Goal: Task Accomplishment & Management: Manage account settings

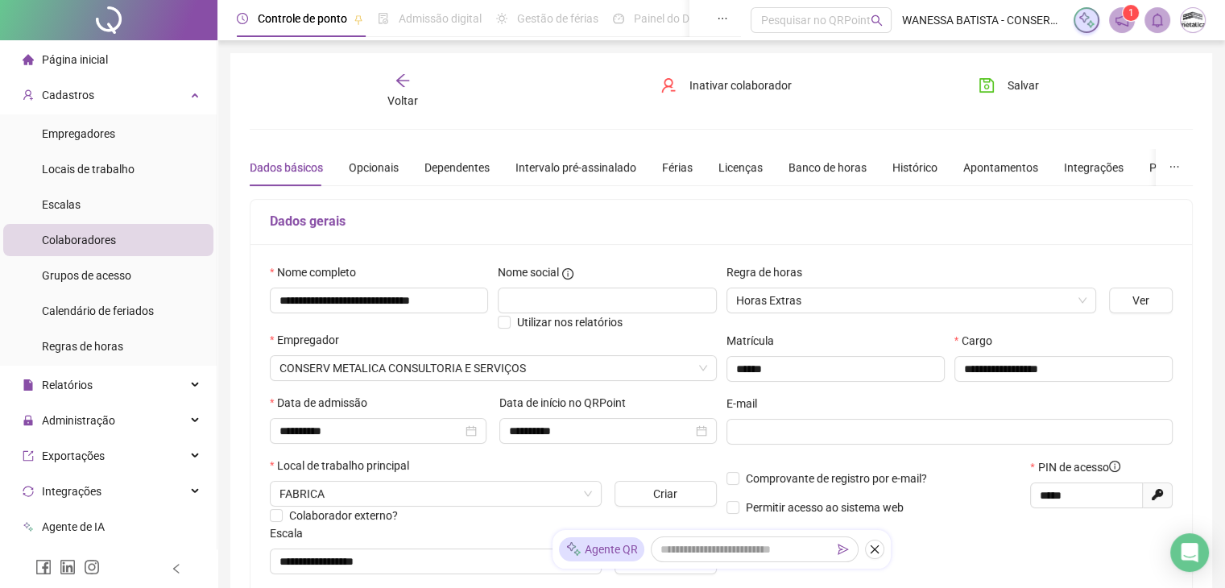
click at [402, 82] on icon "arrow-left" at bounding box center [403, 81] width 16 height 16
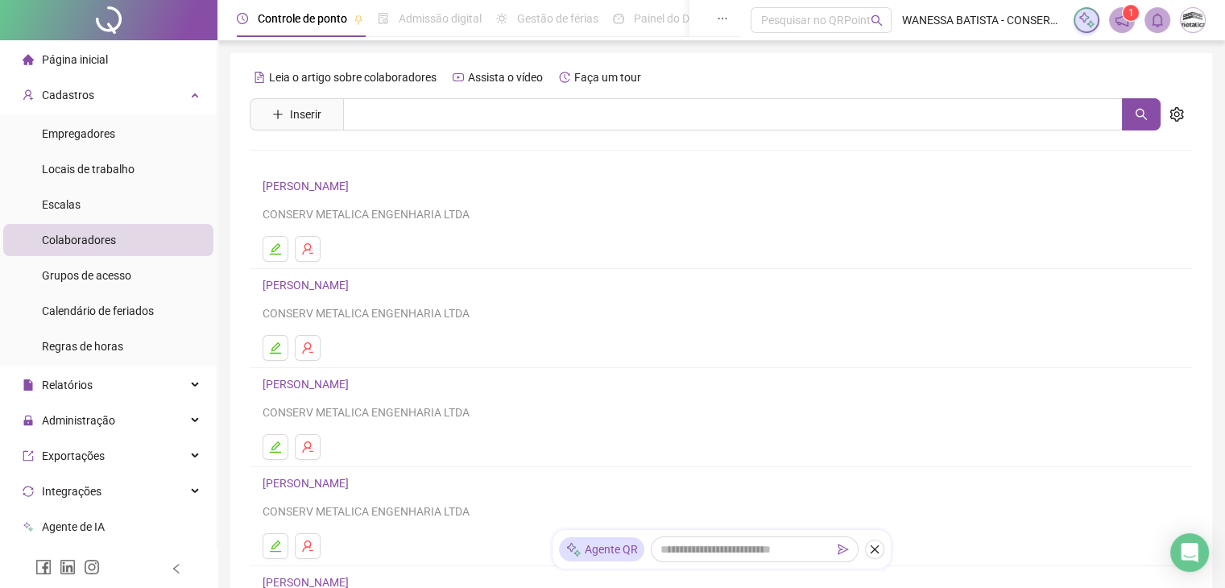
click at [61, 53] on span "Página inicial" at bounding box center [75, 59] width 66 height 13
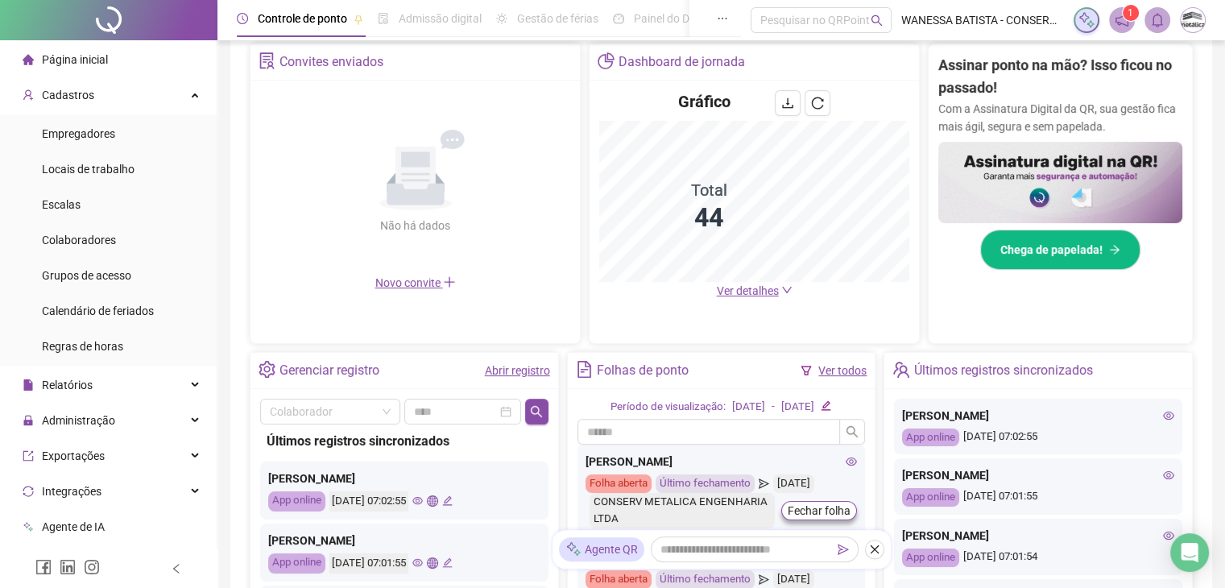
scroll to position [322, 0]
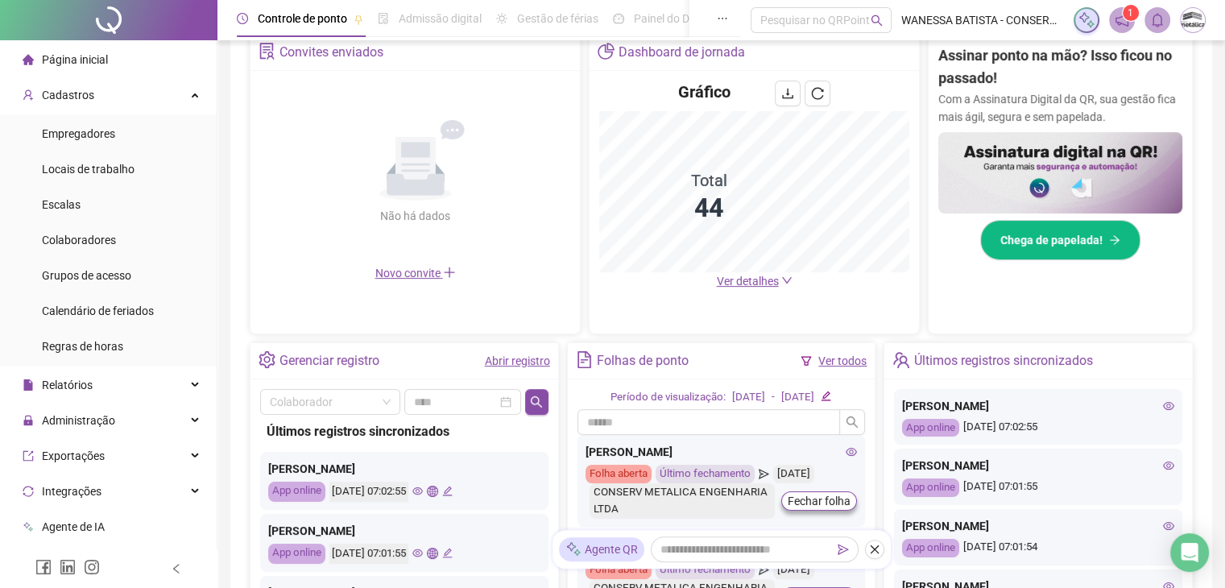
click at [756, 286] on span "Ver detalhes" at bounding box center [748, 281] width 62 height 13
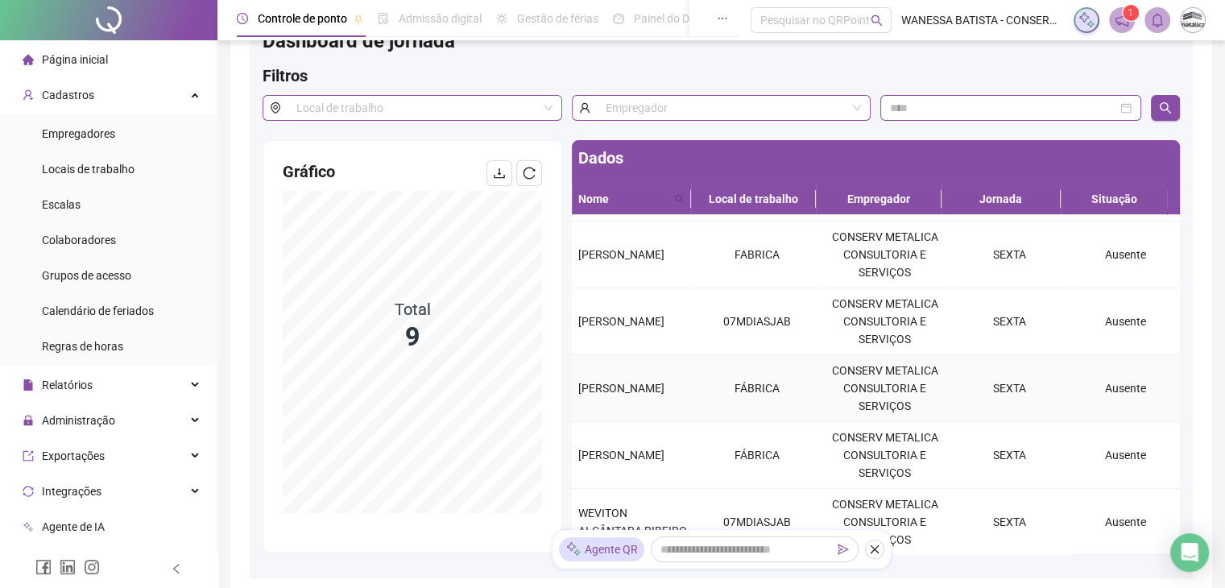
scroll to position [81, 0]
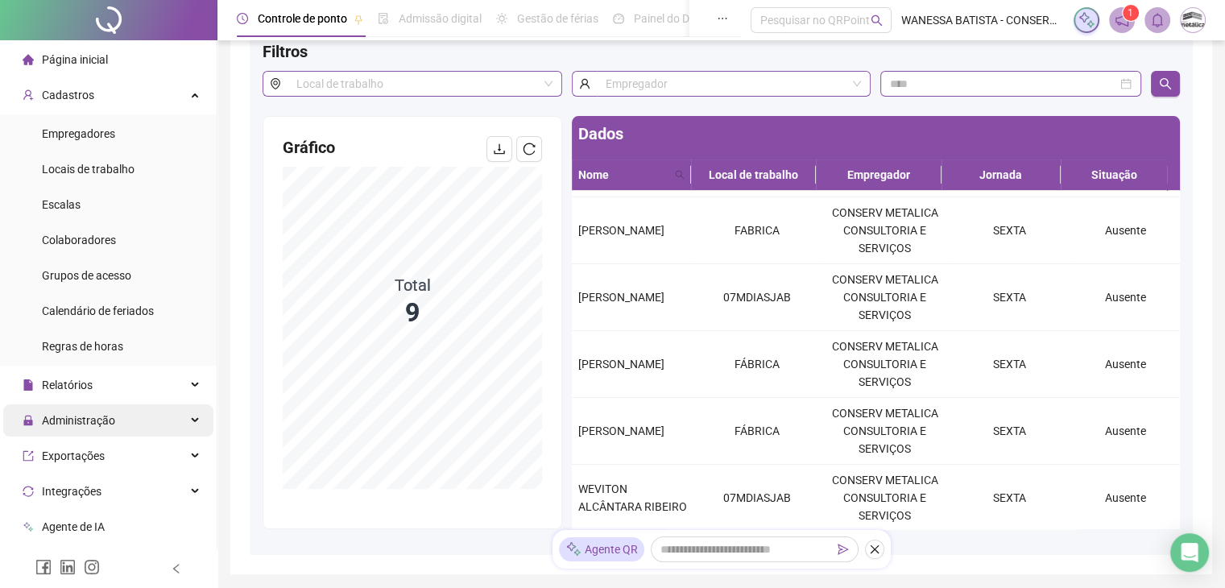
click at [102, 426] on span "Administração" at bounding box center [78, 420] width 73 height 13
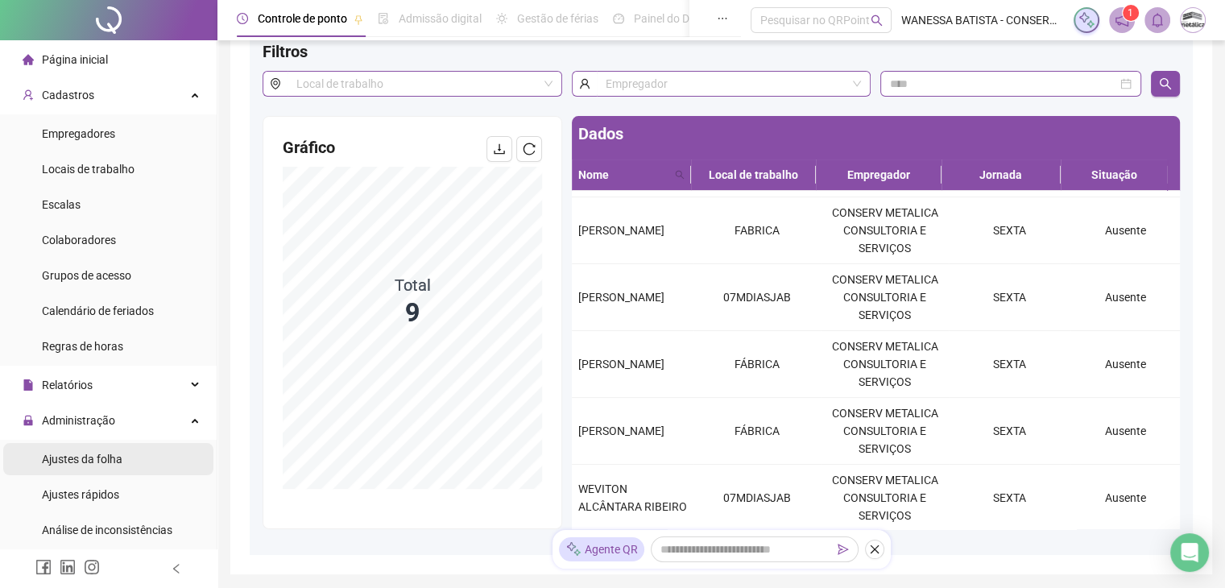
click at [102, 462] on span "Ajustes da folha" at bounding box center [82, 459] width 81 height 13
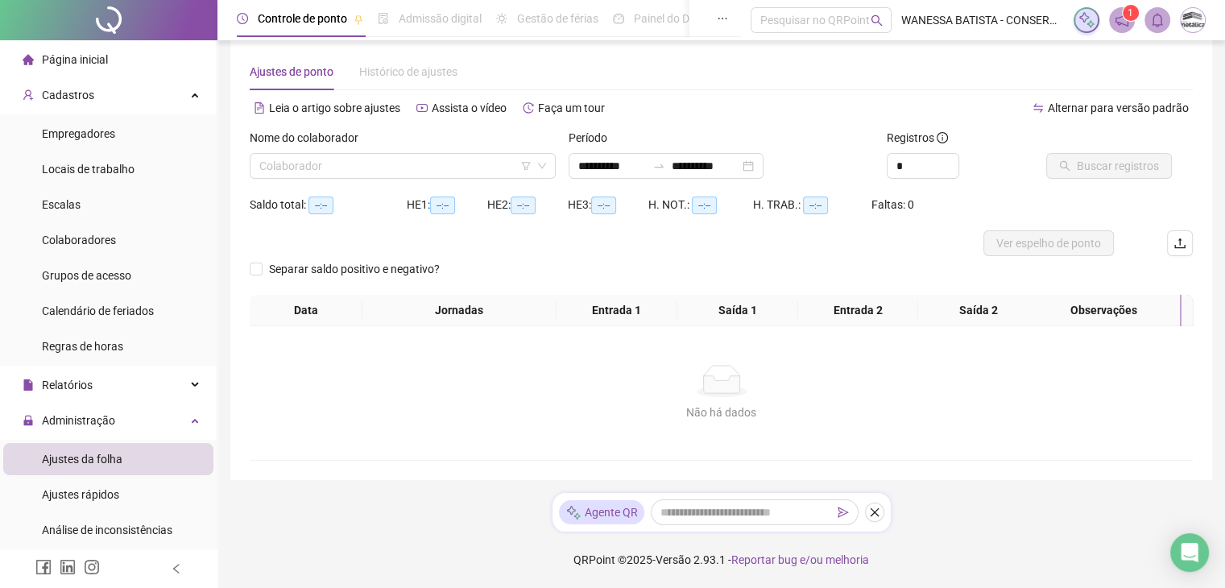
scroll to position [19, 0]
click at [446, 181] on div "Nome do colaborador Colaborador" at bounding box center [402, 160] width 319 height 63
click at [446, 168] on input "search" at bounding box center [395, 166] width 272 height 24
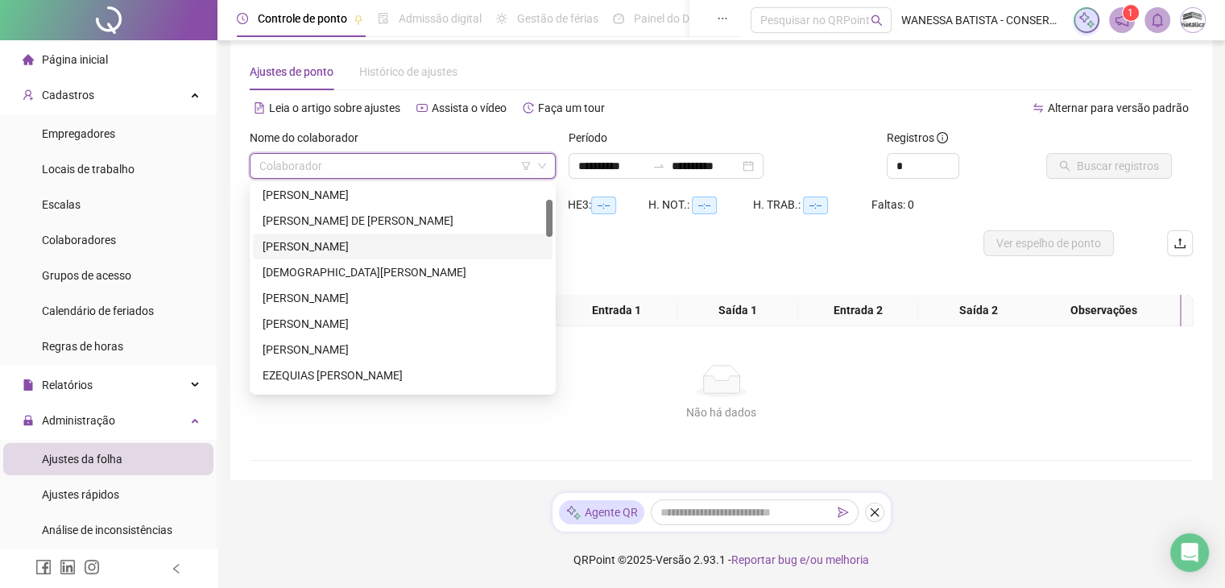
scroll to position [161, 0]
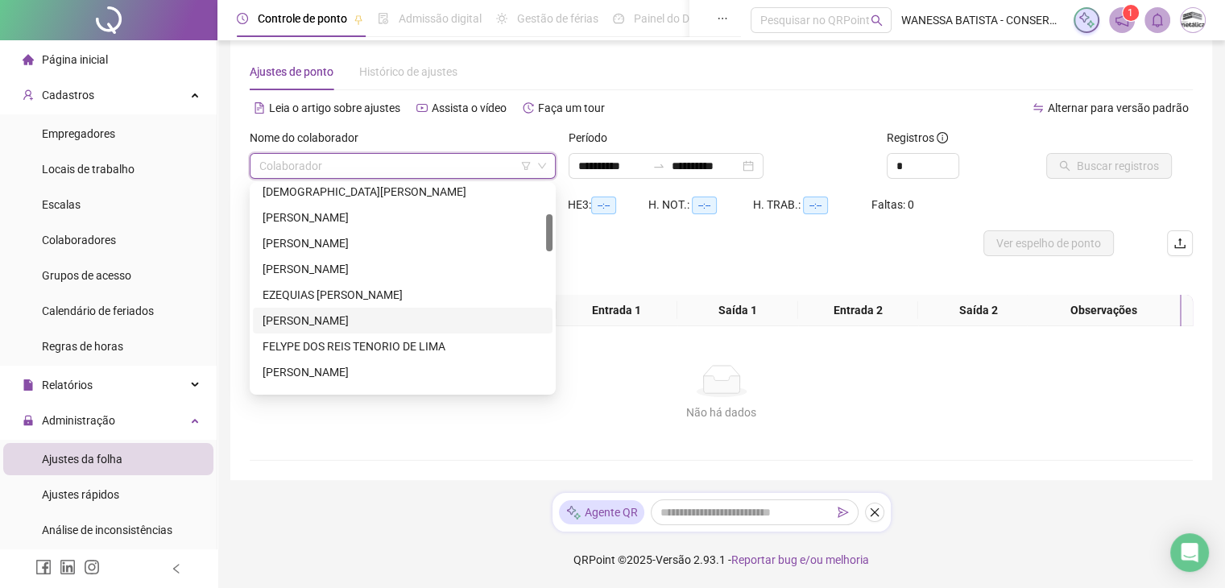
click at [400, 321] on div "[PERSON_NAME]" at bounding box center [403, 321] width 280 height 18
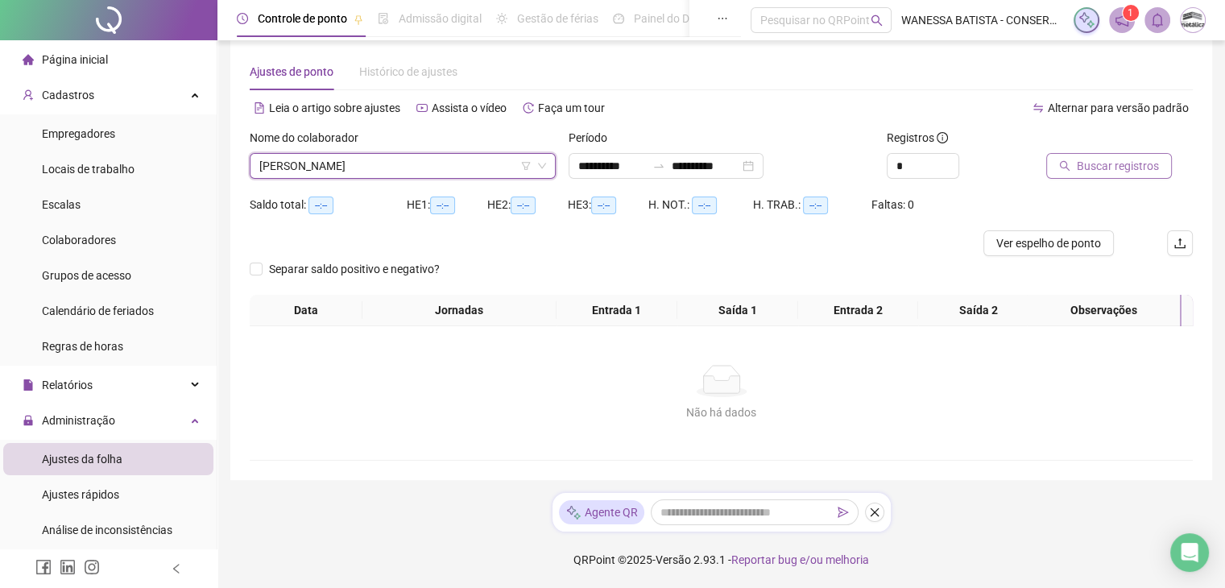
click at [1109, 173] on span "Buscar registros" at bounding box center [1118, 166] width 82 height 18
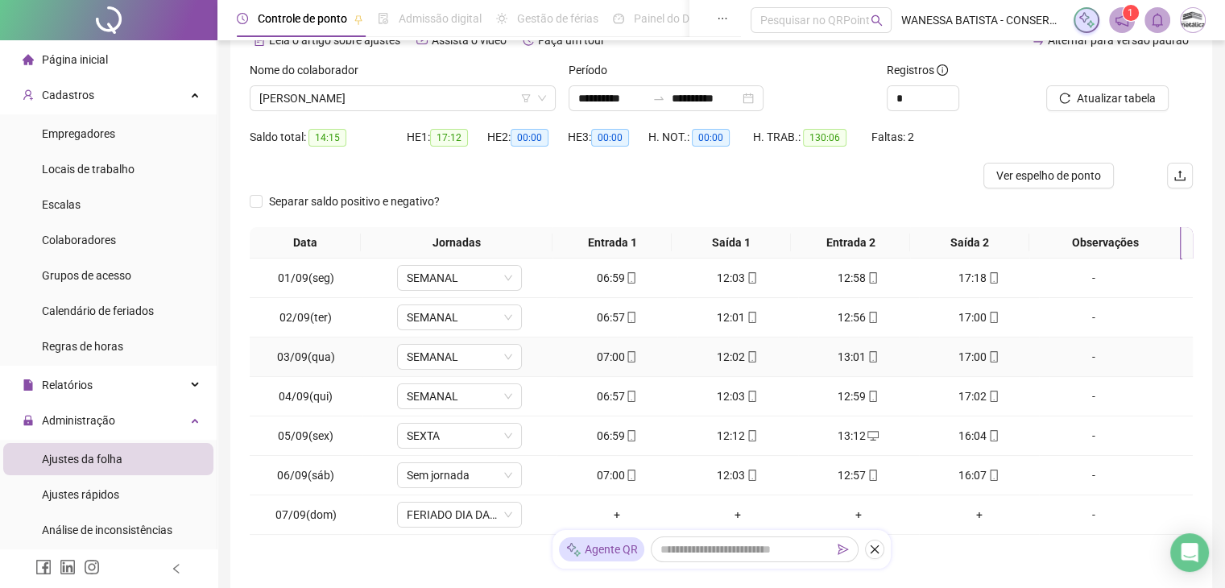
scroll to position [205, 0]
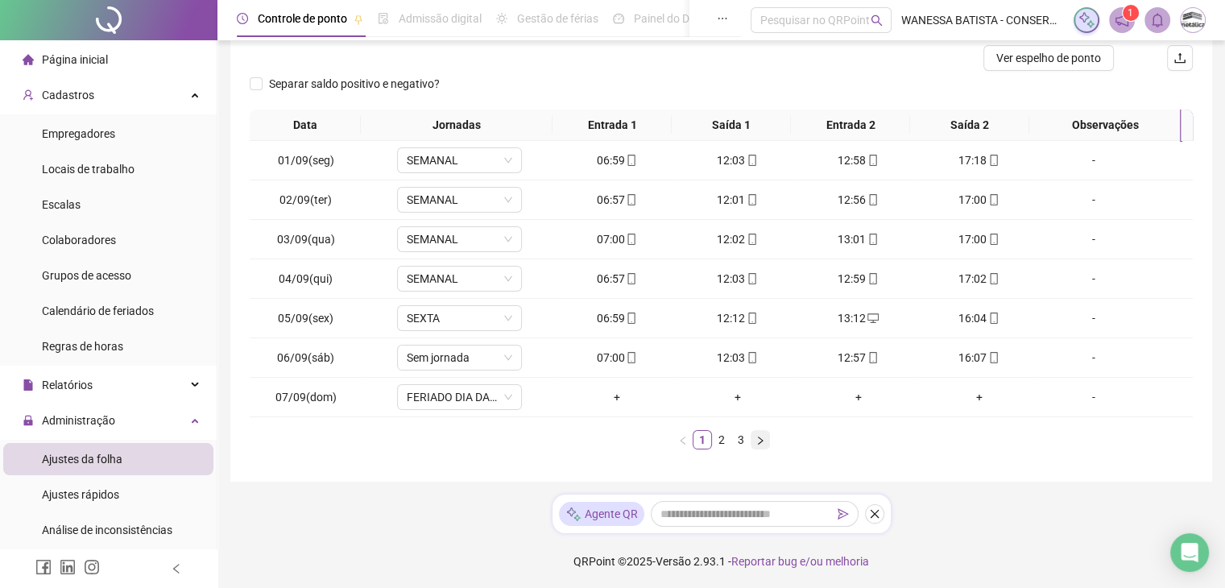
click at [756, 437] on icon "right" at bounding box center [761, 441] width 10 height 10
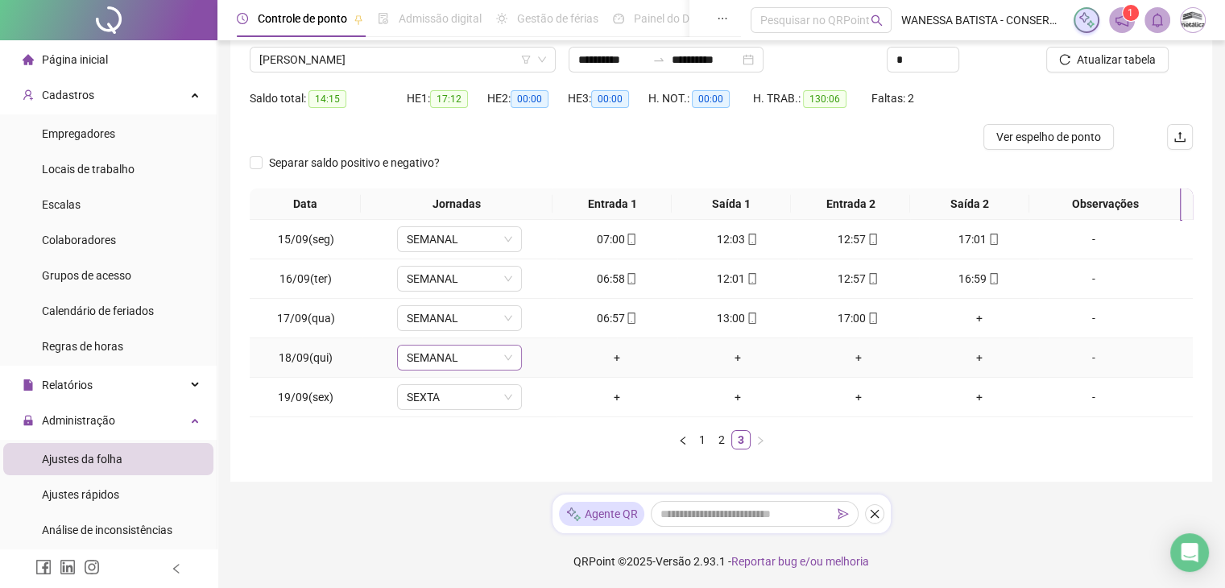
click at [479, 352] on span "SEMANAL" at bounding box center [460, 358] width 106 height 24
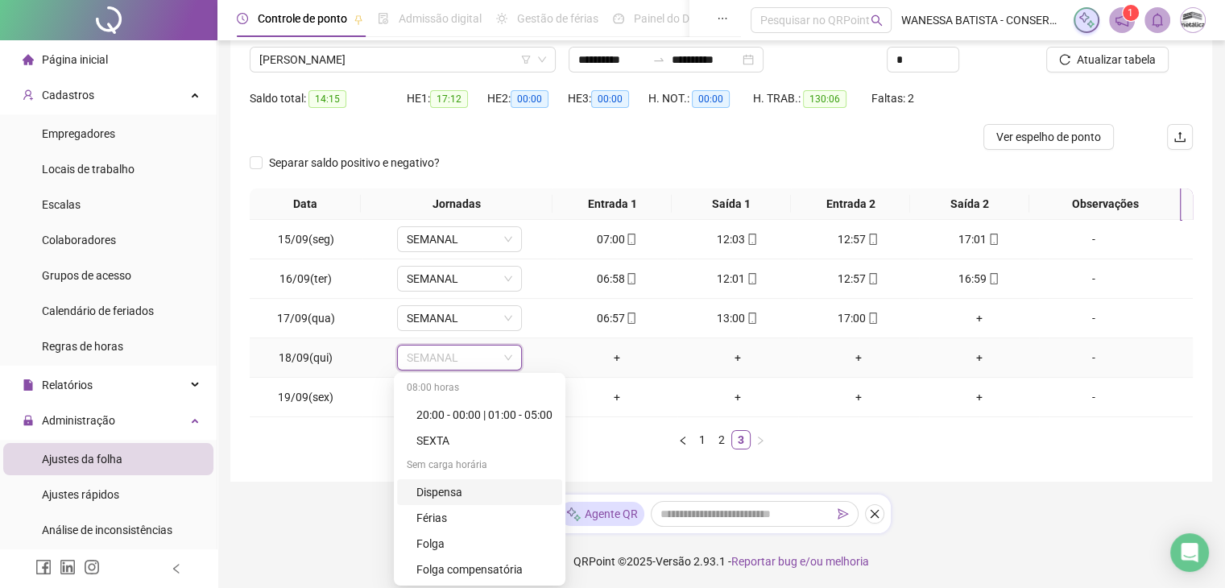
click at [459, 492] on div "Dispensa" at bounding box center [485, 492] width 136 height 18
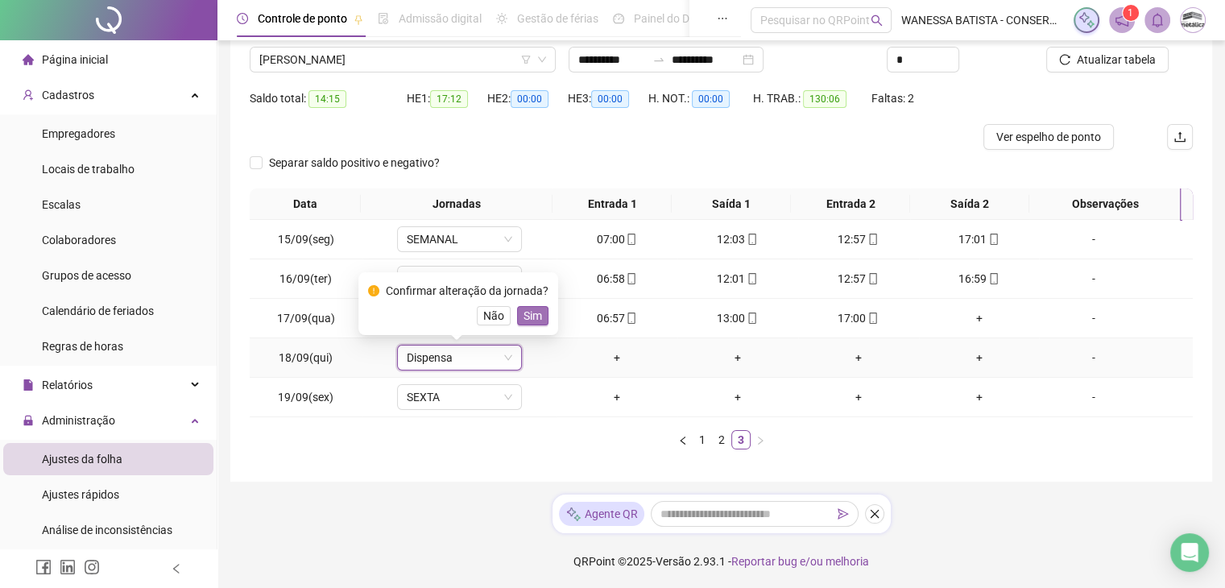
click at [538, 312] on span "Sim" at bounding box center [533, 316] width 19 height 18
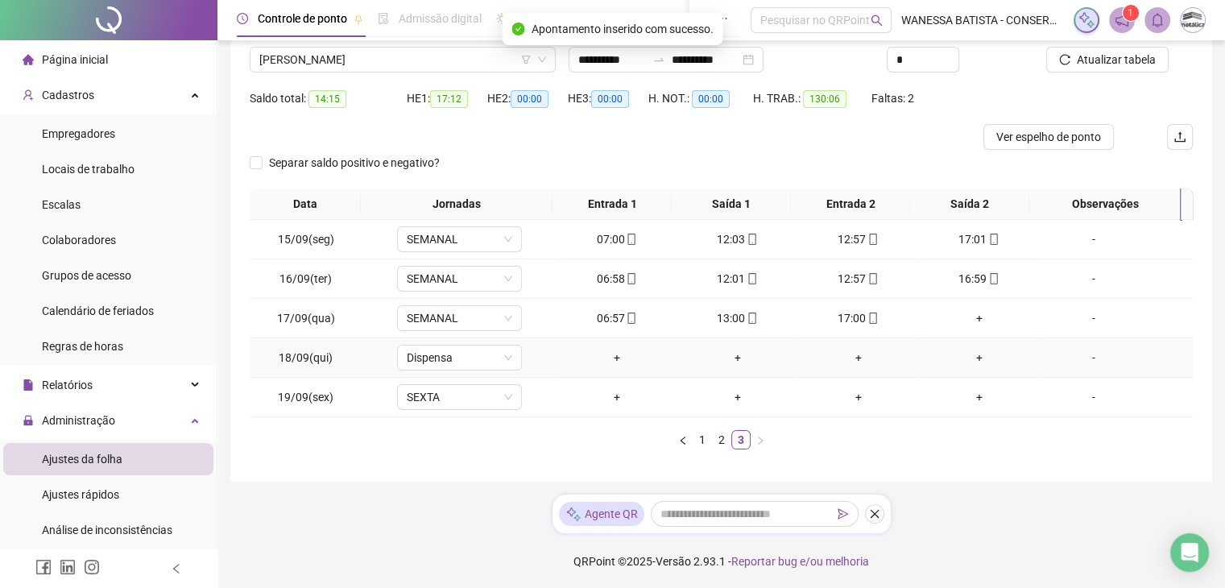
click at [1088, 356] on div "-" at bounding box center [1093, 358] width 95 height 18
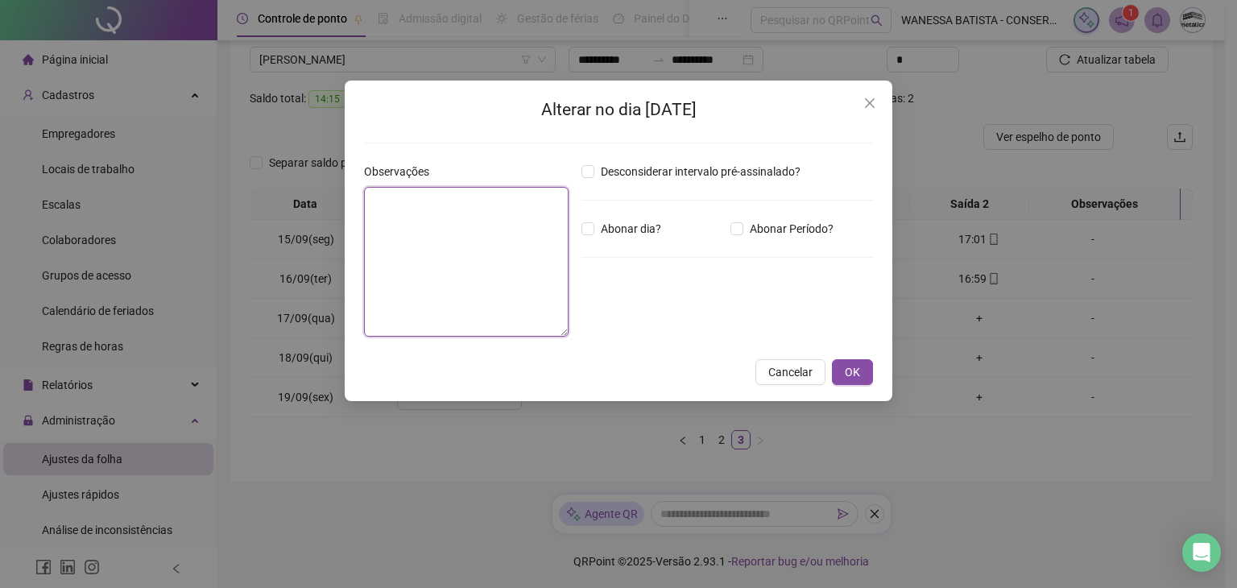
click at [485, 261] on textarea at bounding box center [466, 262] width 205 height 150
type textarea "*"
type textarea "*******"
click at [860, 374] on span "OK" at bounding box center [852, 372] width 15 height 18
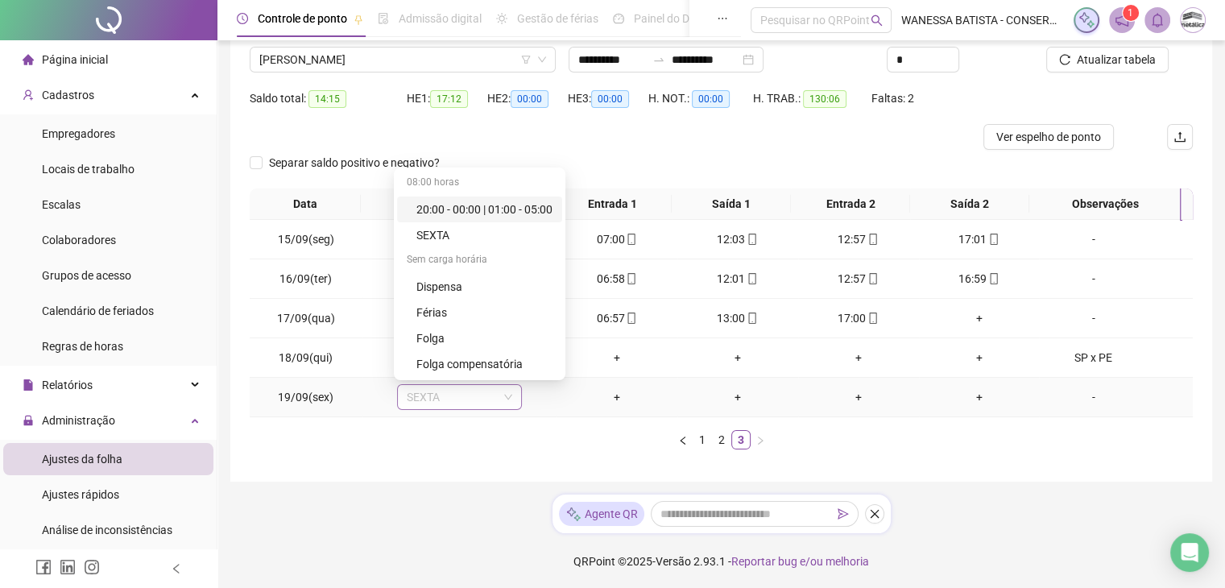
click at [450, 401] on span "SEXTA" at bounding box center [460, 397] width 106 height 24
click at [459, 340] on div "Folga" at bounding box center [485, 339] width 136 height 18
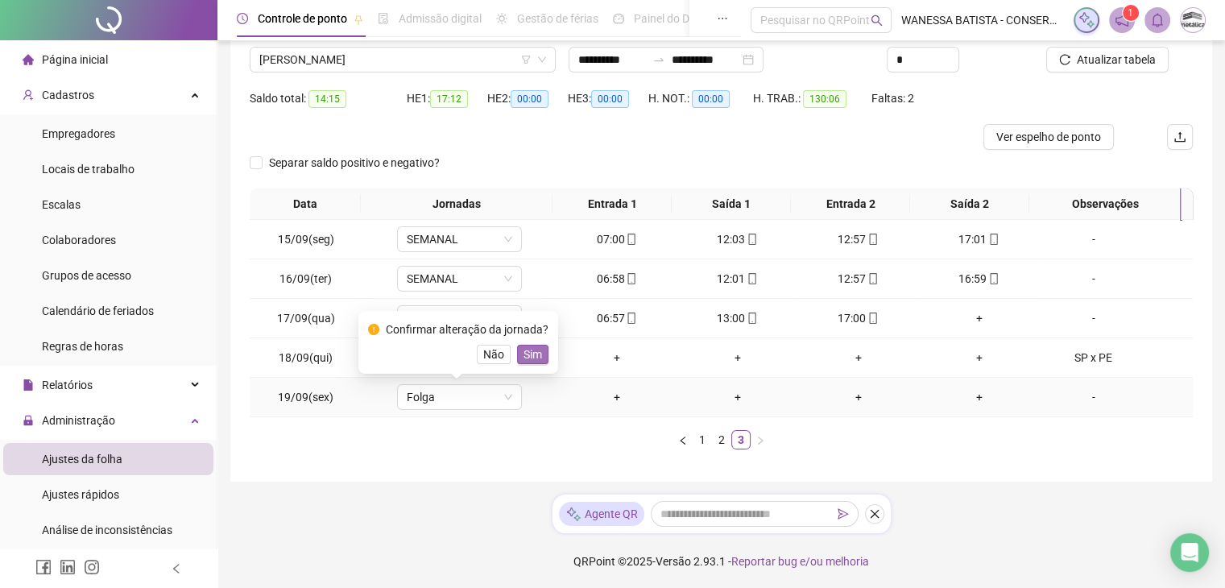
click at [529, 349] on span "Sim" at bounding box center [533, 355] width 19 height 18
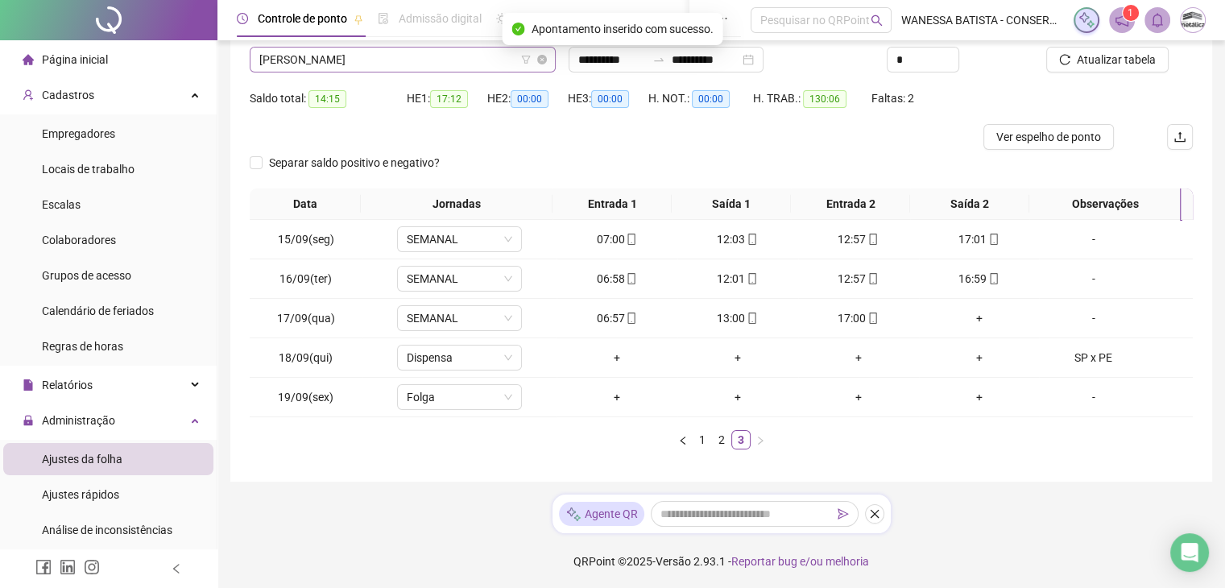
click at [445, 62] on span "[PERSON_NAME]" at bounding box center [402, 60] width 287 height 24
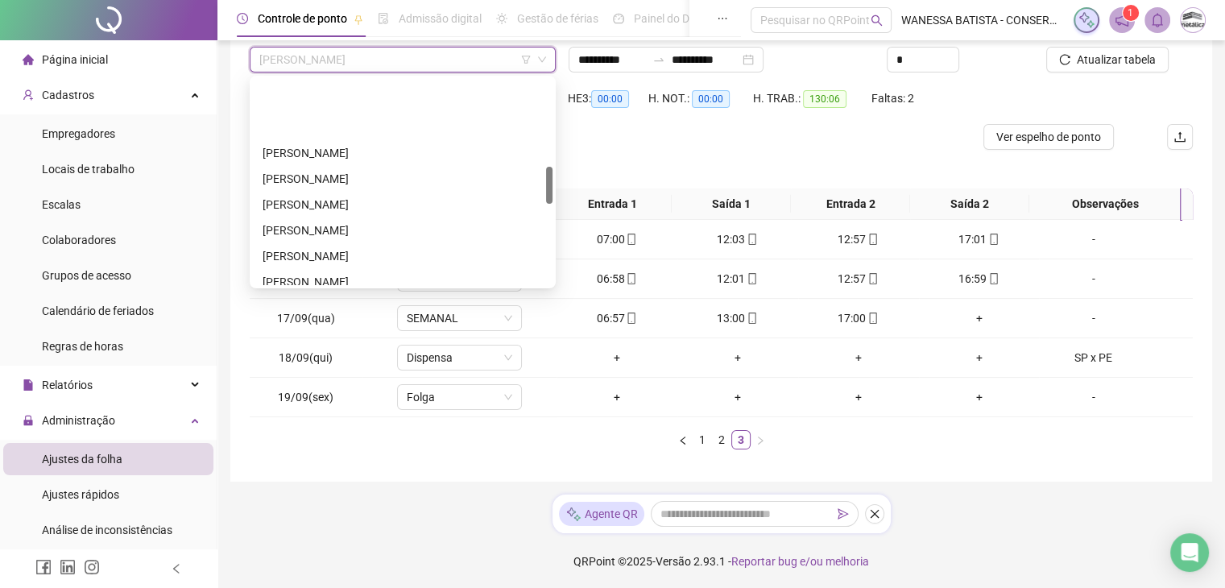
scroll to position [483, 0]
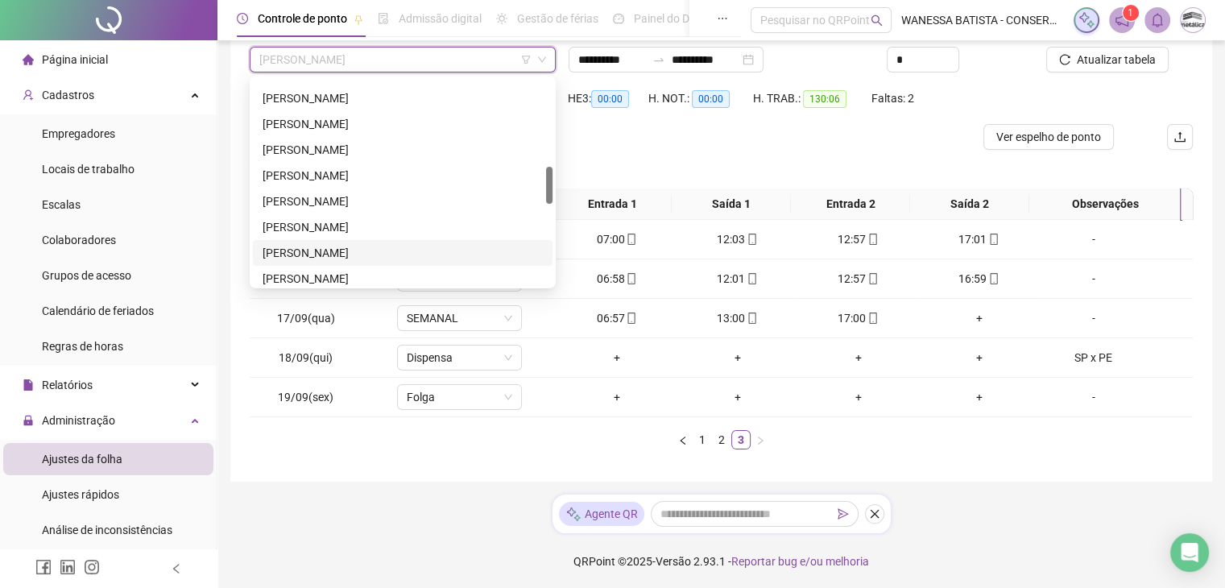
click at [366, 248] on div "[PERSON_NAME]" at bounding box center [403, 253] width 280 height 18
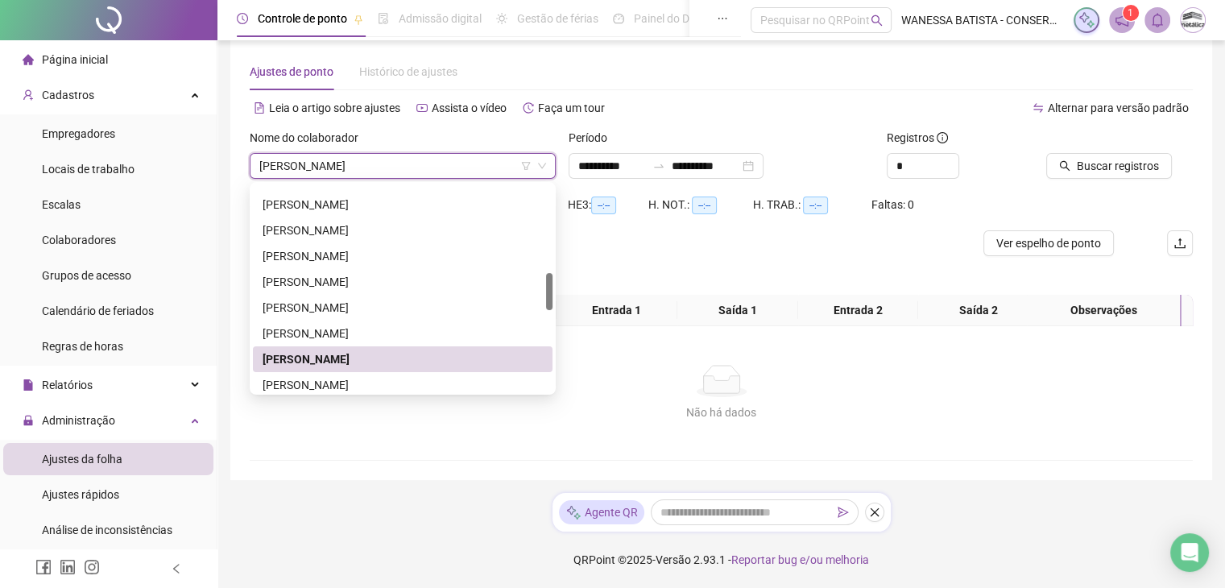
scroll to position [31, 0]
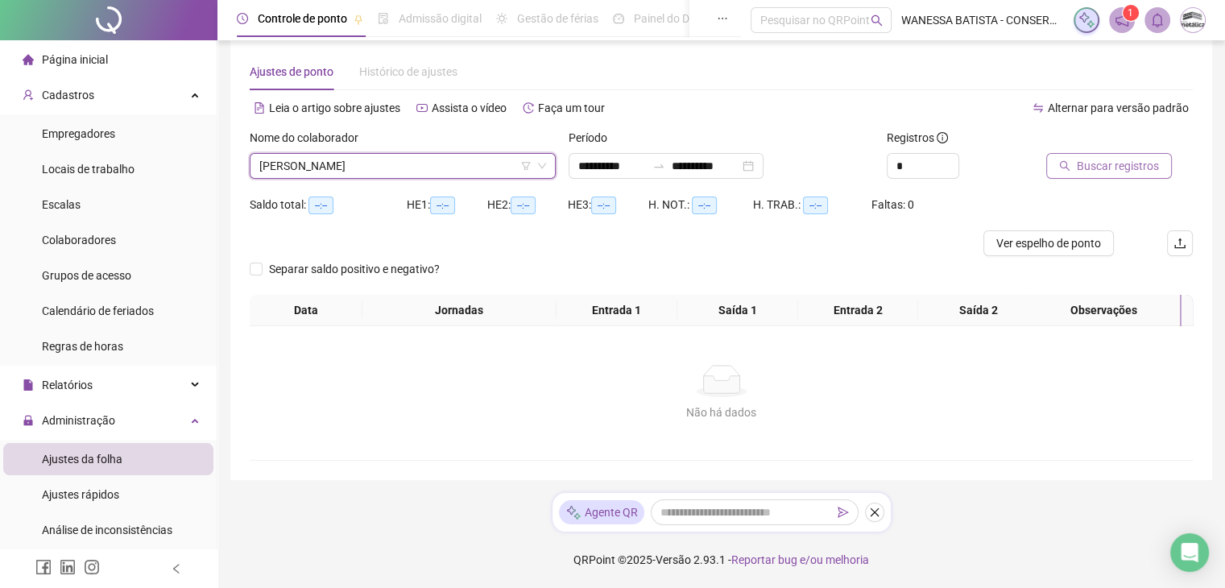
click at [1118, 157] on span "Buscar registros" at bounding box center [1118, 166] width 82 height 18
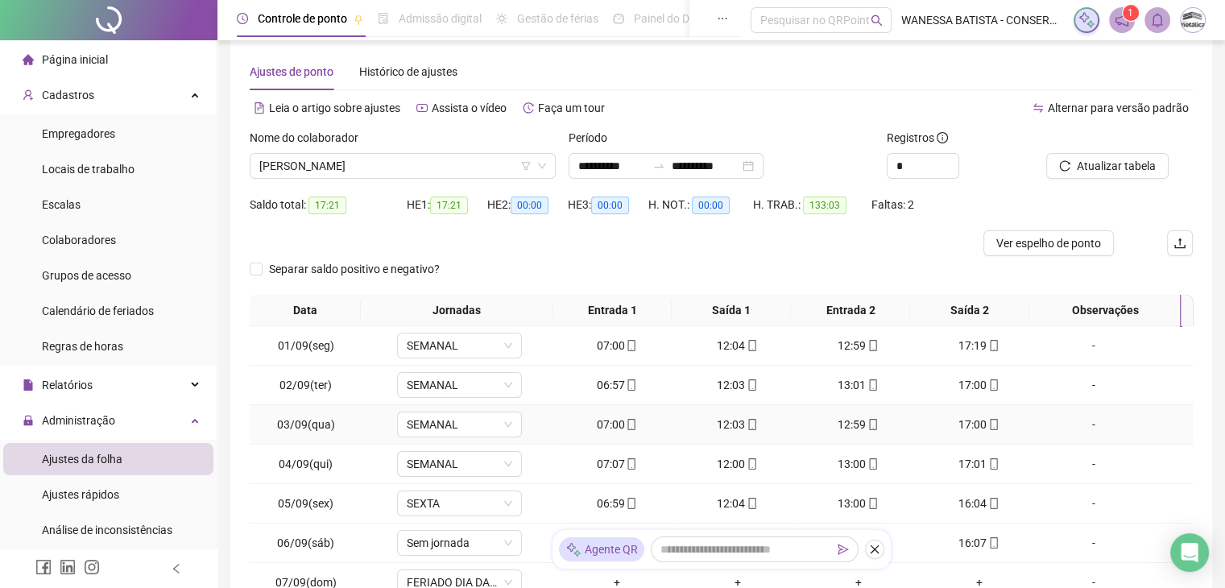
scroll to position [205, 0]
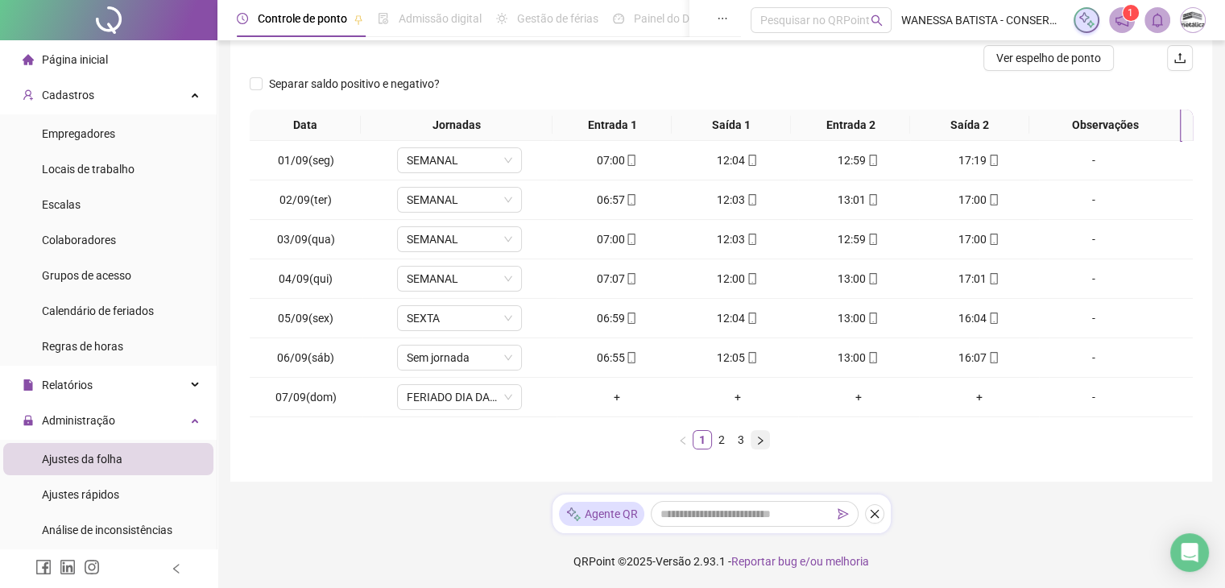
click at [764, 436] on icon "right" at bounding box center [761, 441] width 10 height 10
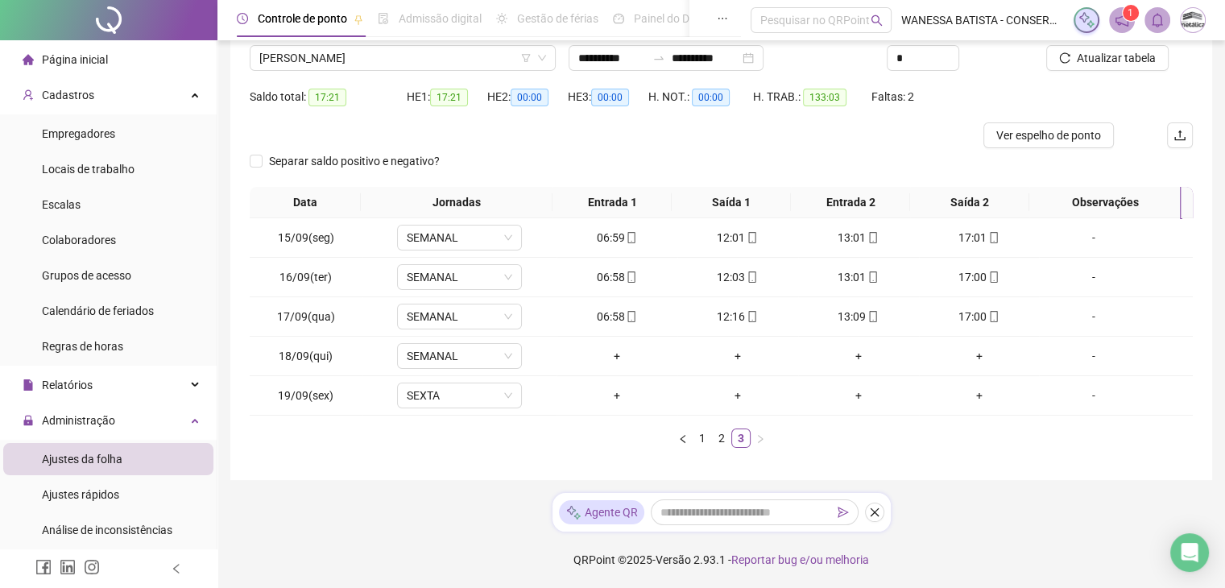
scroll to position [126, 0]
click at [464, 352] on span "SEMANAL" at bounding box center [460, 358] width 106 height 24
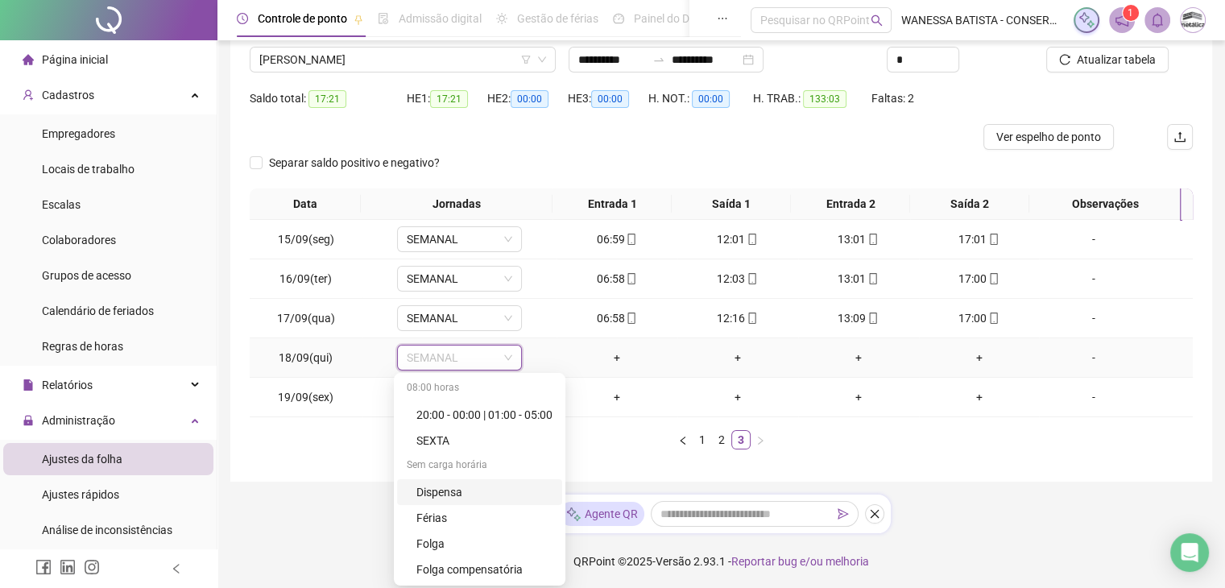
click at [462, 483] on div "Dispensa" at bounding box center [485, 492] width 136 height 18
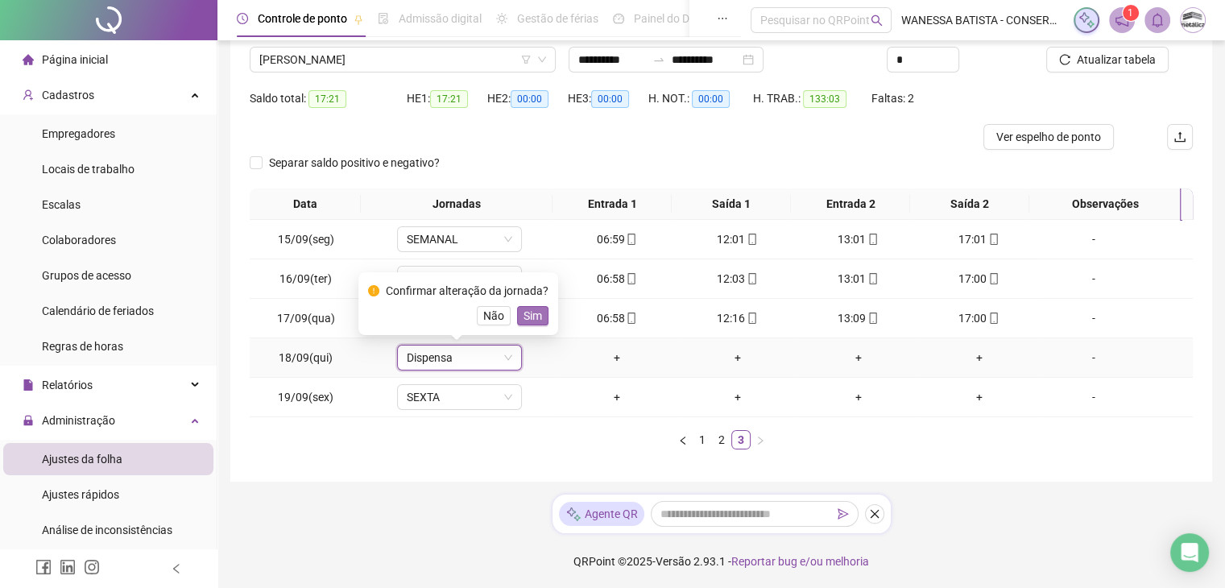
click at [528, 310] on span "Sim" at bounding box center [533, 316] width 19 height 18
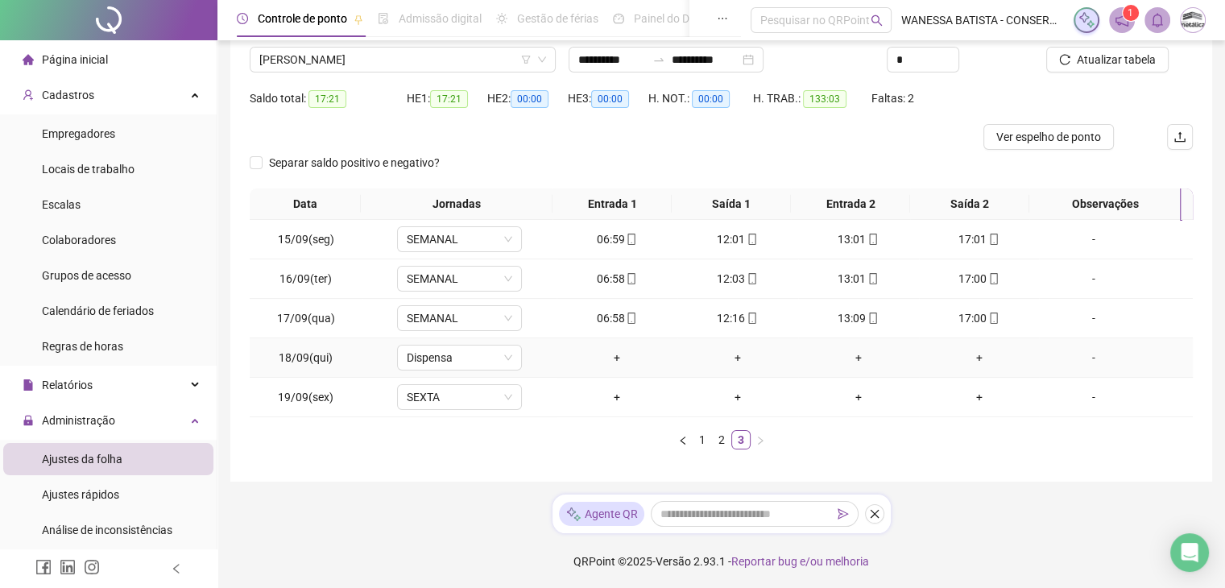
click at [1086, 358] on div "-" at bounding box center [1093, 358] width 95 height 18
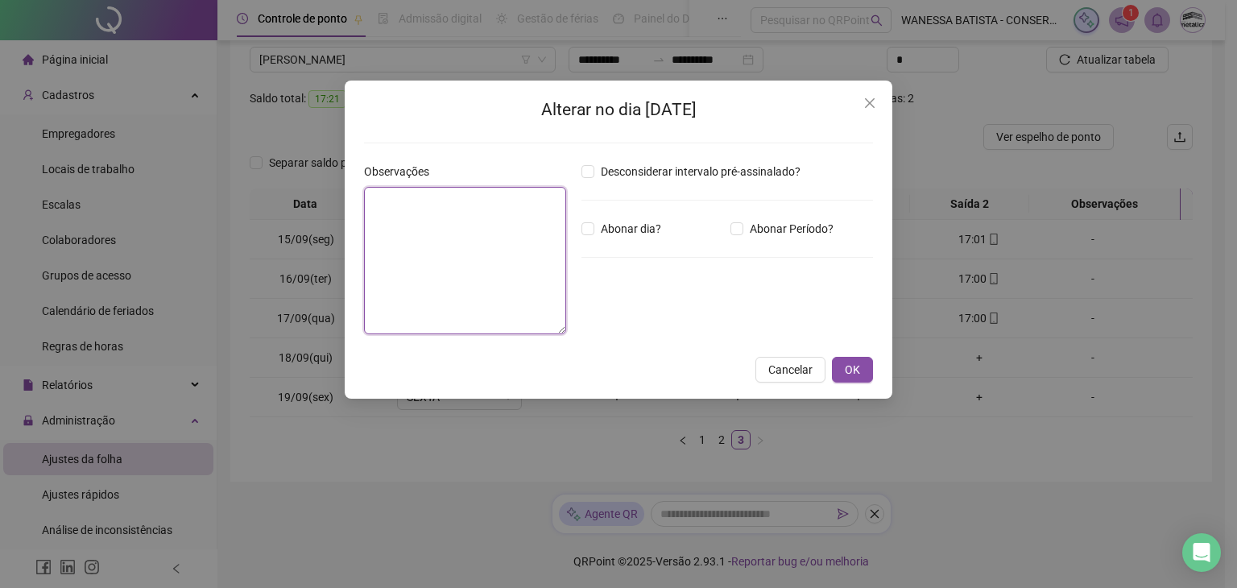
click at [513, 253] on textarea at bounding box center [465, 260] width 202 height 147
type textarea "*******"
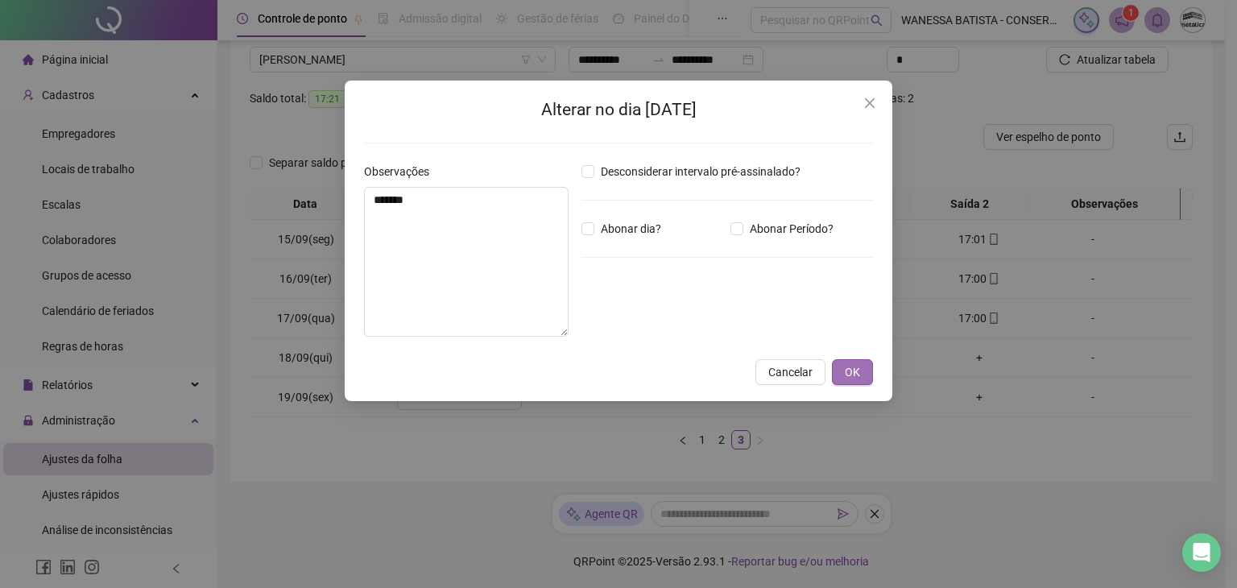
click at [862, 368] on button "OK" at bounding box center [852, 372] width 41 height 26
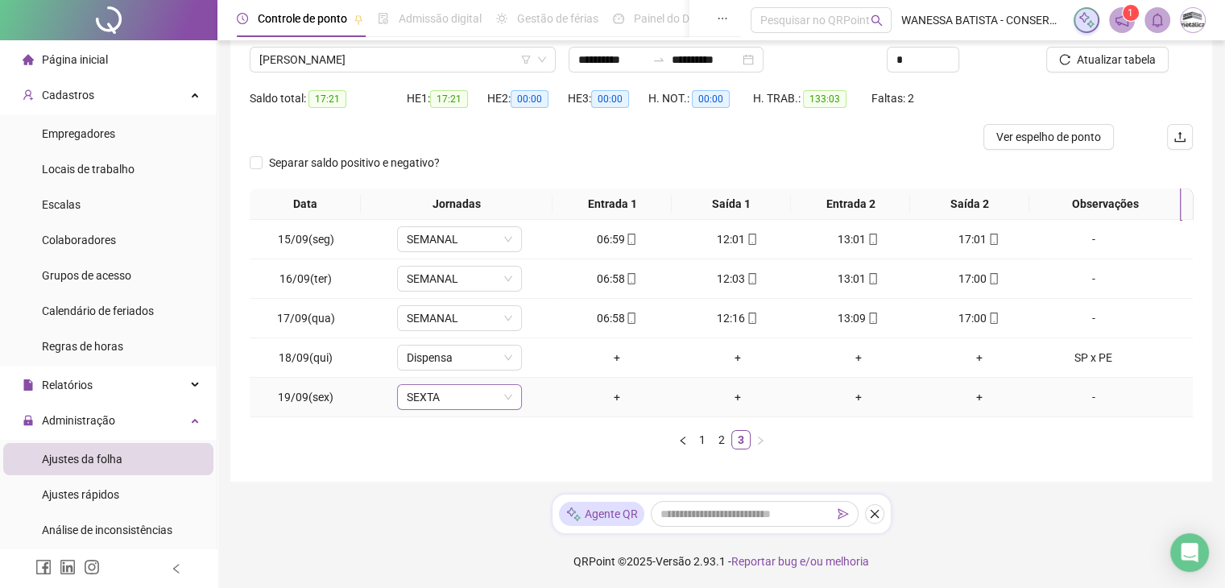
click at [471, 398] on span "SEXTA" at bounding box center [460, 397] width 106 height 24
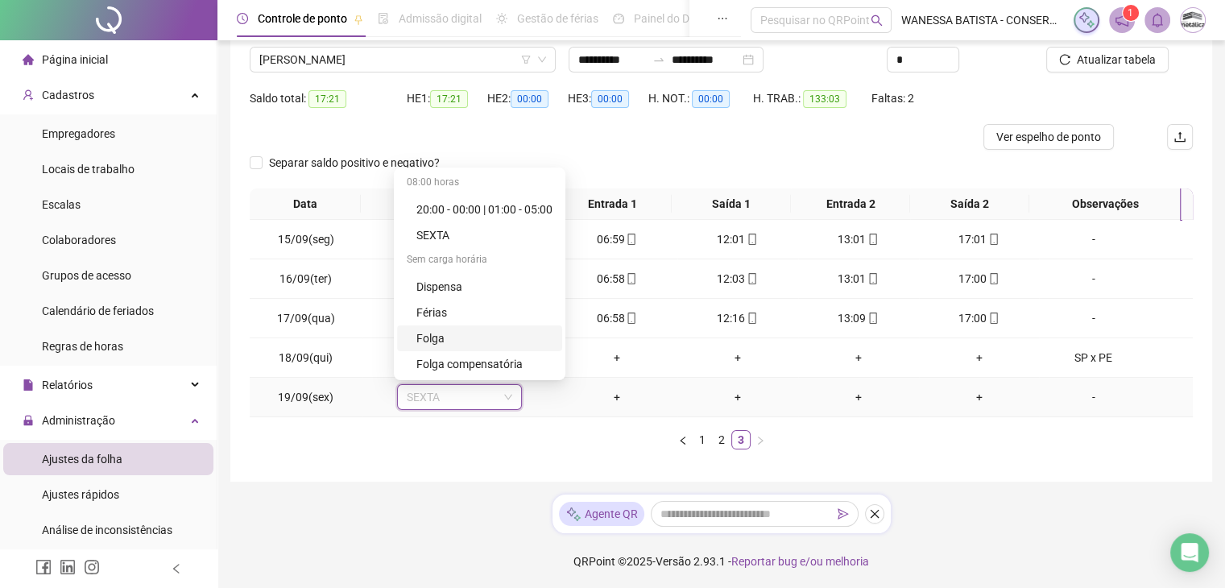
click at [483, 331] on div "Folga" at bounding box center [485, 339] width 136 height 18
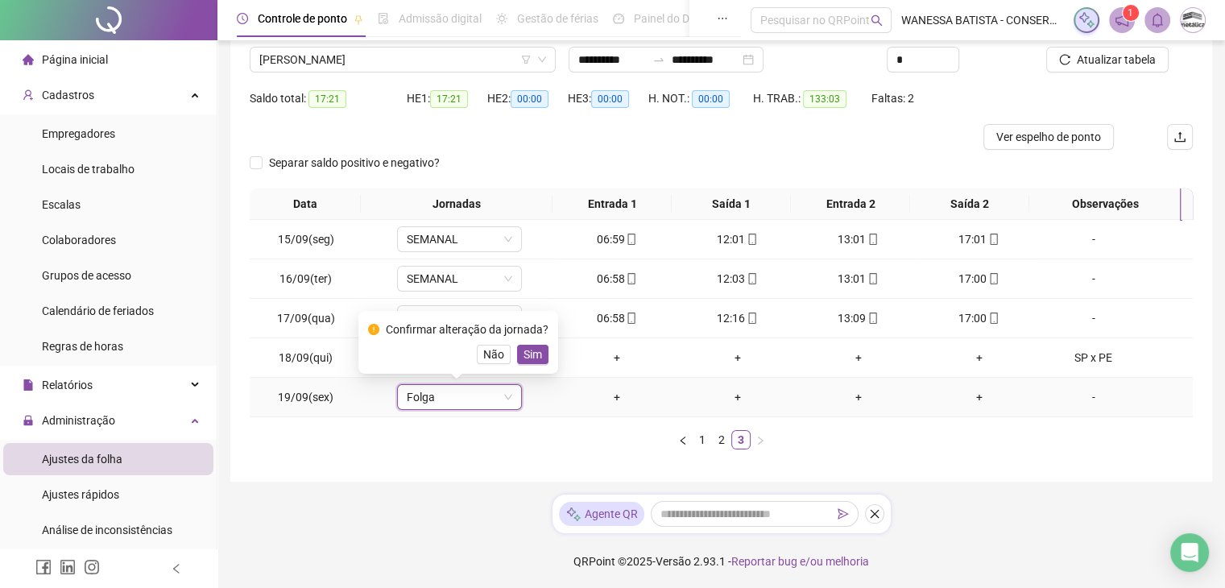
click at [528, 347] on span "Sim" at bounding box center [533, 355] width 19 height 18
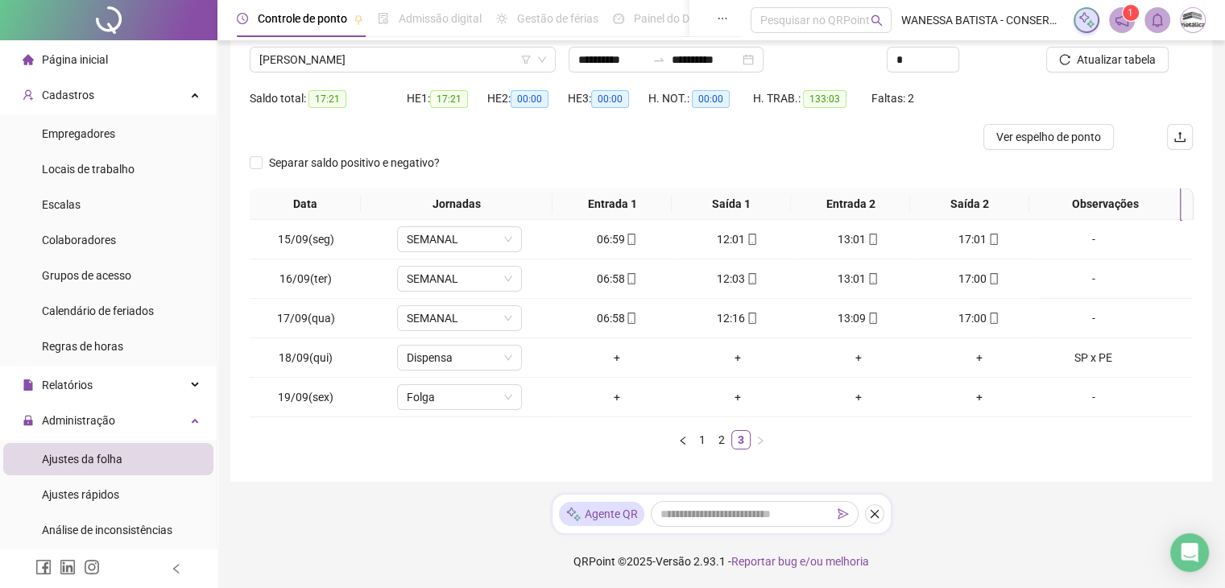
click at [109, 56] on li "Página inicial" at bounding box center [108, 60] width 210 height 32
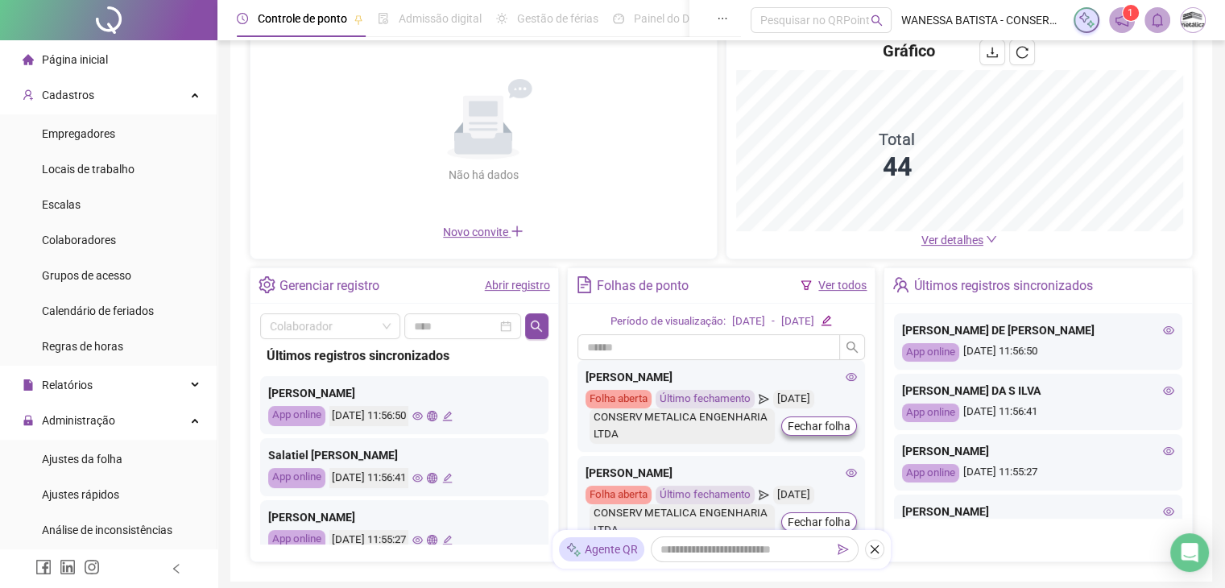
click at [951, 234] on span "Ver detalhes" at bounding box center [953, 240] width 62 height 13
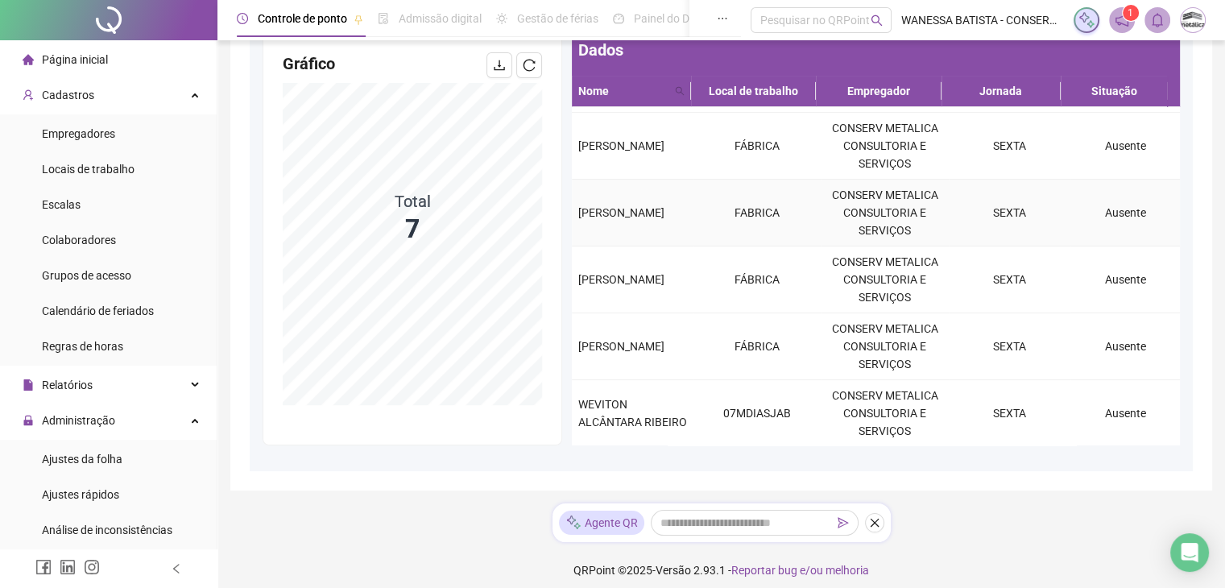
scroll to position [174, 0]
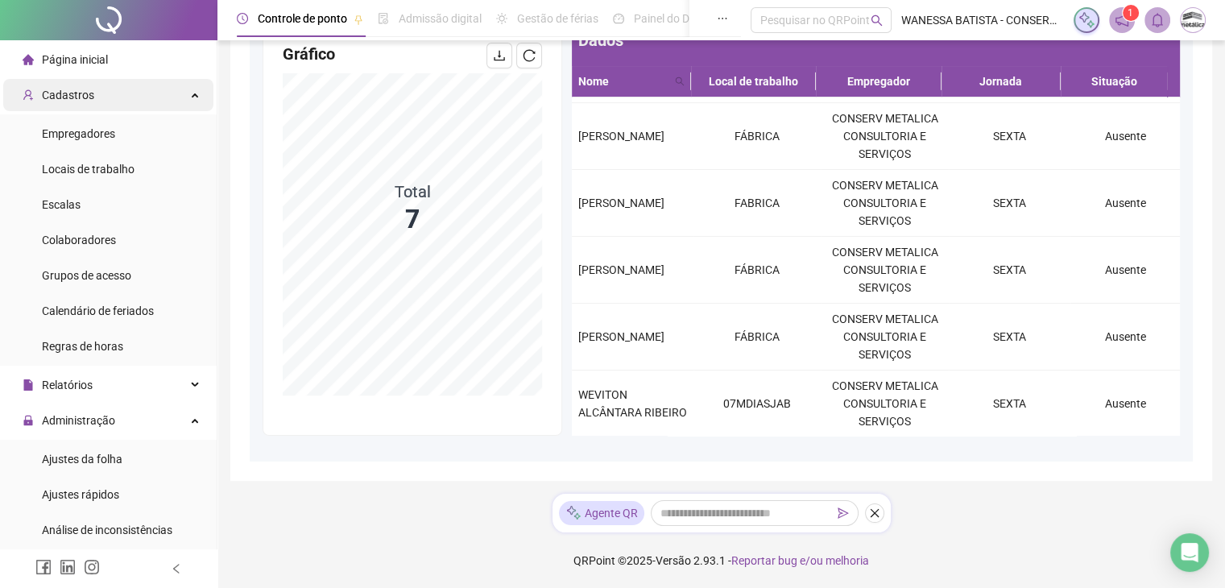
click at [144, 99] on div "Cadastros" at bounding box center [108, 95] width 210 height 32
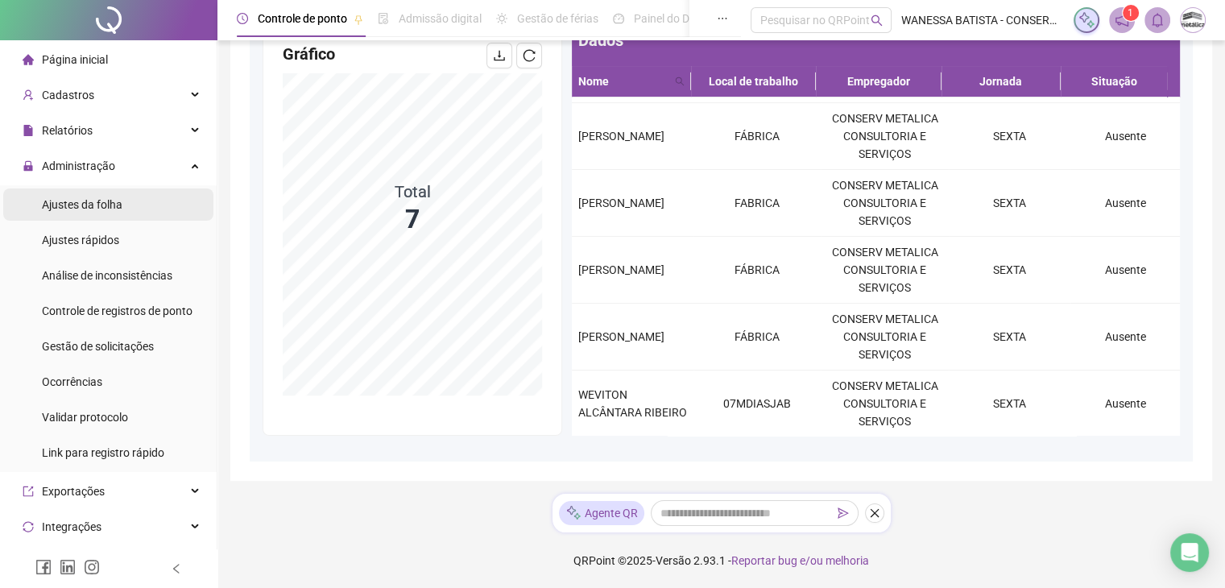
click at [114, 209] on span "Ajustes da folha" at bounding box center [82, 204] width 81 height 13
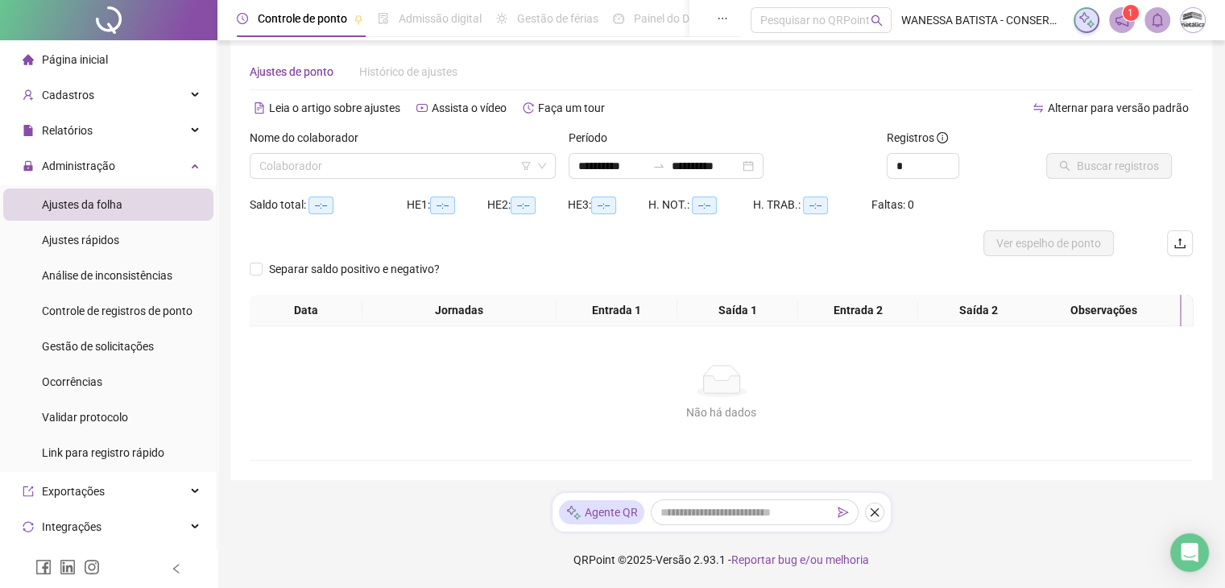
scroll to position [19, 0]
click at [477, 162] on input "search" at bounding box center [395, 166] width 272 height 24
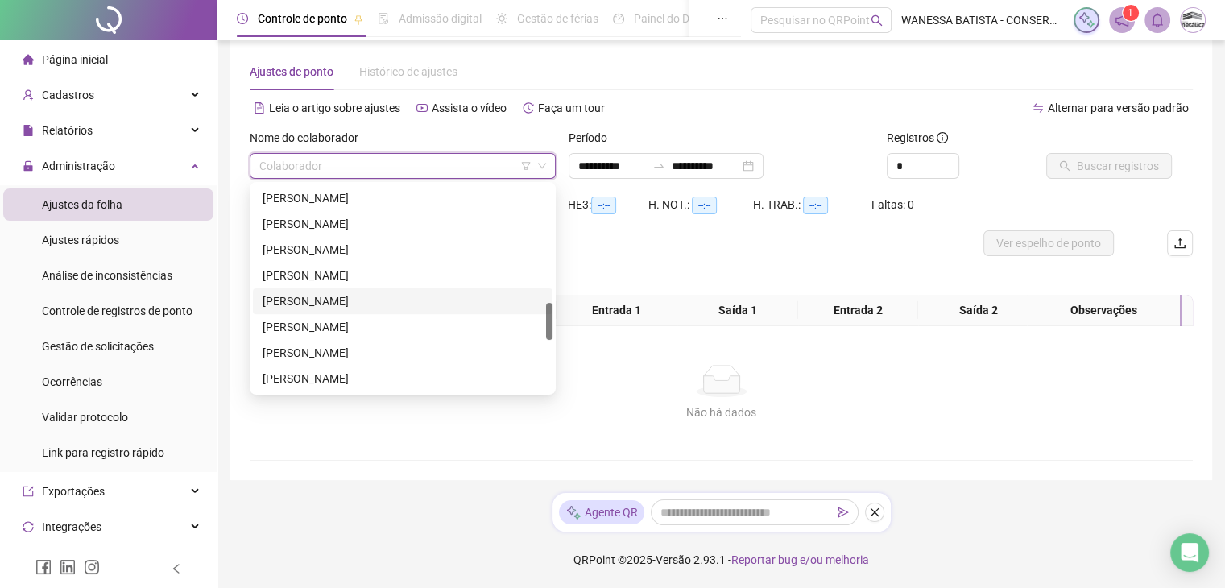
scroll to position [928, 0]
click at [375, 349] on div "WEVITON ALCÂNTARA RIBEIRO" at bounding box center [403, 353] width 280 height 18
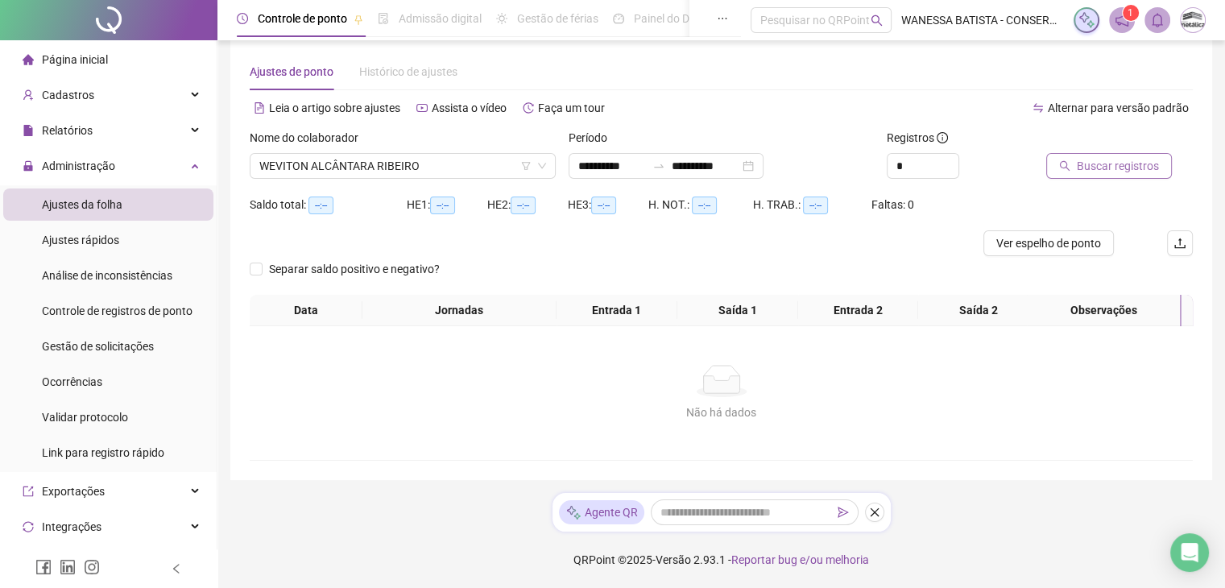
click at [1121, 168] on span "Buscar registros" at bounding box center [1118, 166] width 82 height 18
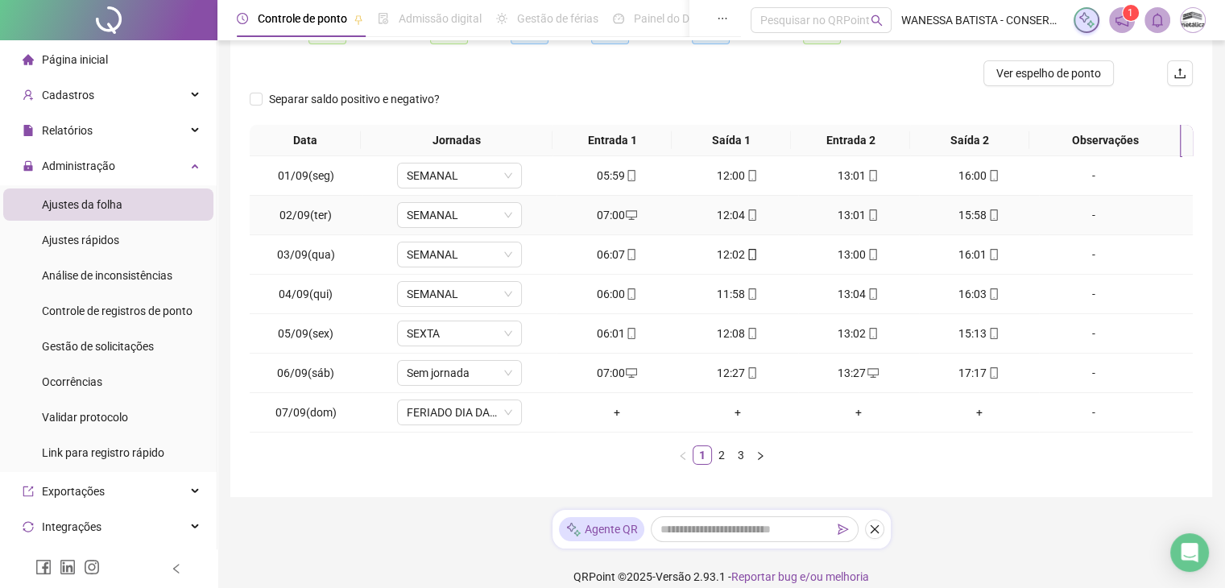
scroll to position [205, 0]
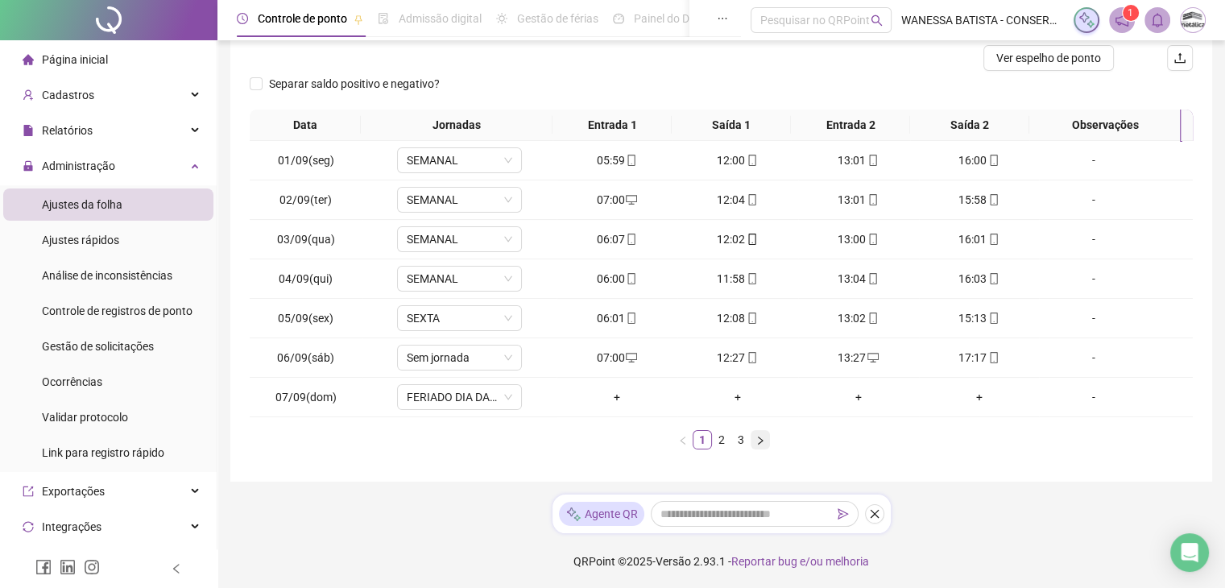
click at [764, 437] on icon "right" at bounding box center [761, 441] width 10 height 10
click at [975, 278] on div "+" at bounding box center [980, 279] width 108 height 18
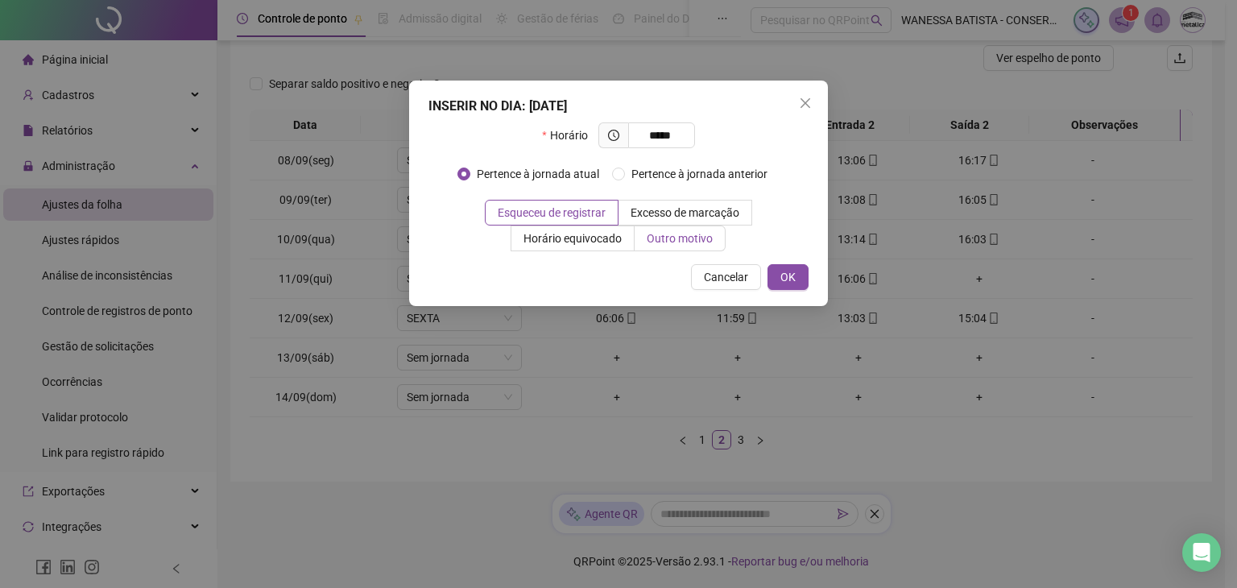
type input "*****"
click at [645, 235] on label "Outro motivo" at bounding box center [680, 239] width 91 height 26
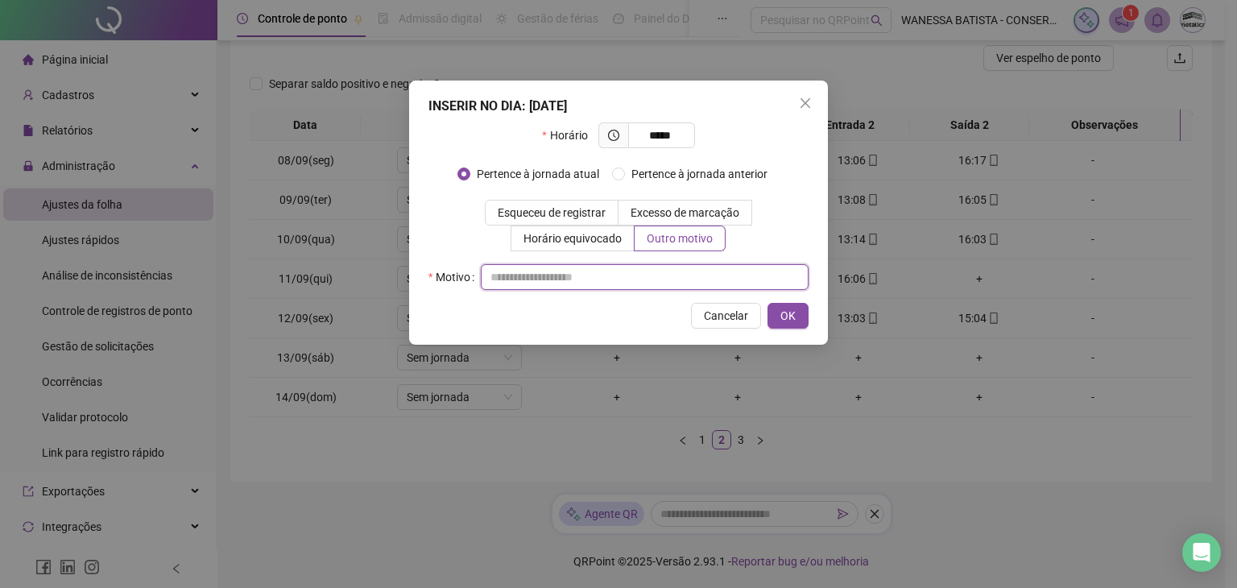
click at [651, 280] on input "text" at bounding box center [645, 277] width 328 height 26
type input "*"
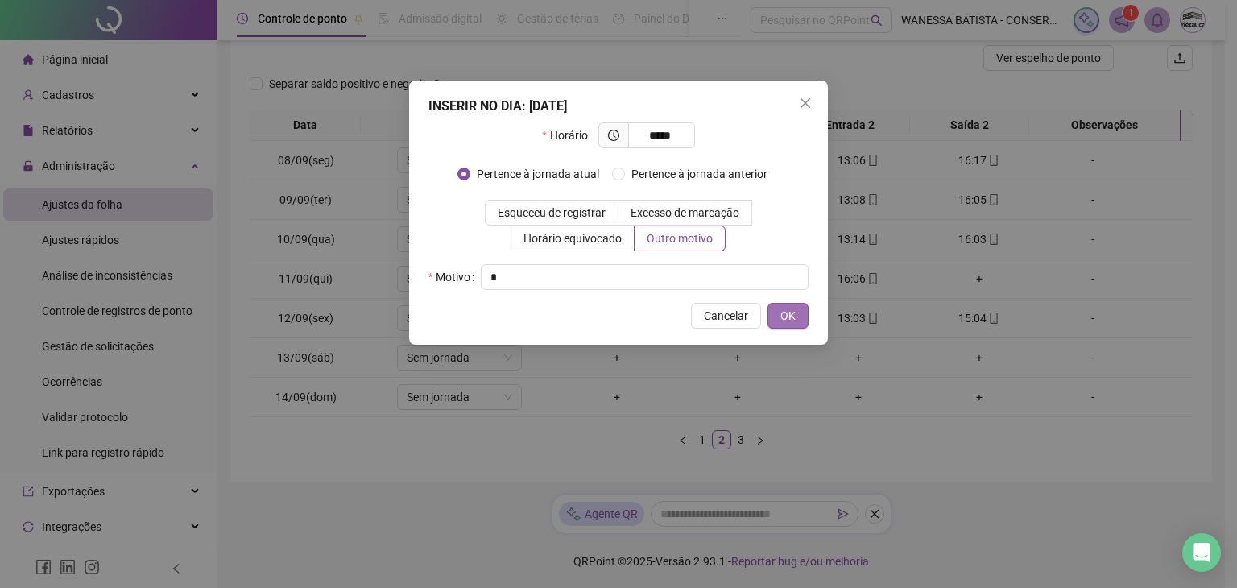
click at [798, 321] on button "OK" at bounding box center [788, 316] width 41 height 26
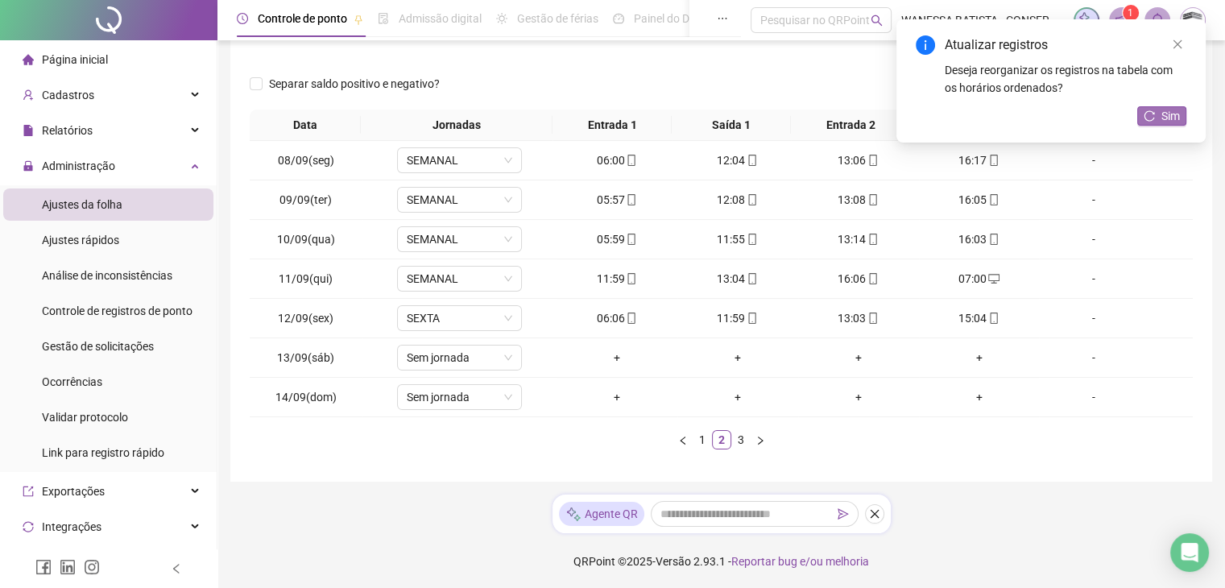
click at [1169, 115] on span "Sim" at bounding box center [1171, 116] width 19 height 18
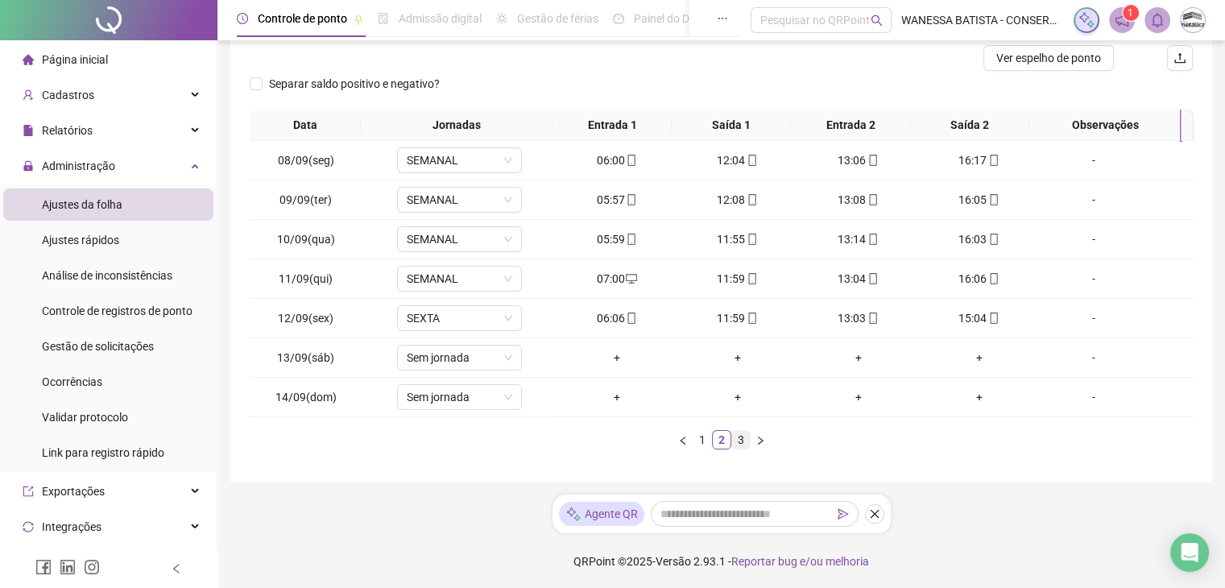
click at [740, 441] on link "3" at bounding box center [741, 440] width 18 height 18
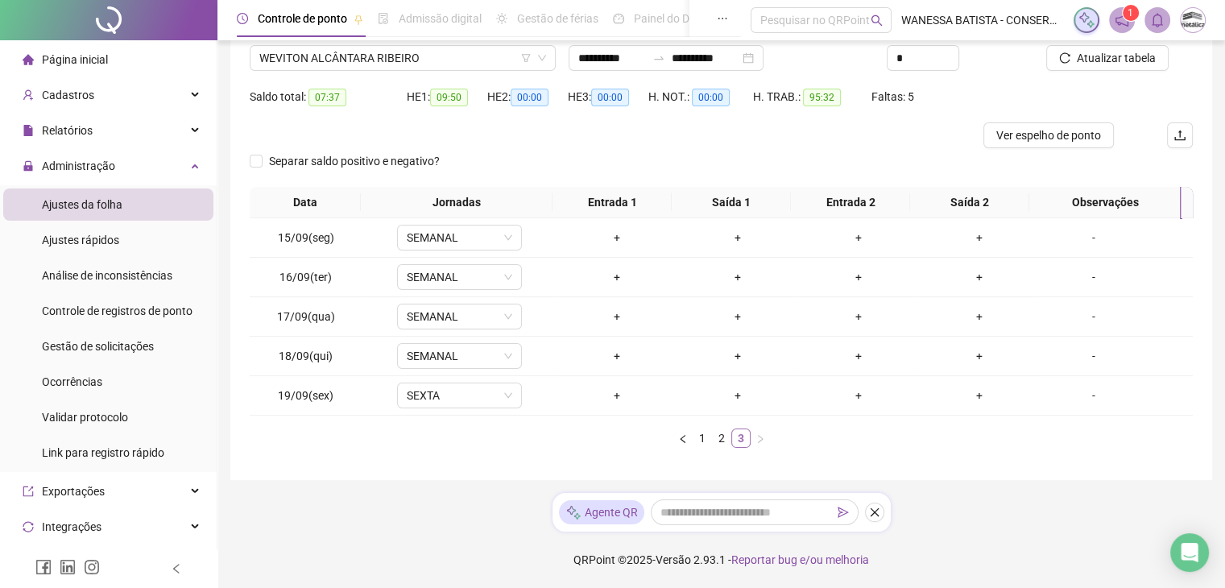
scroll to position [126, 0]
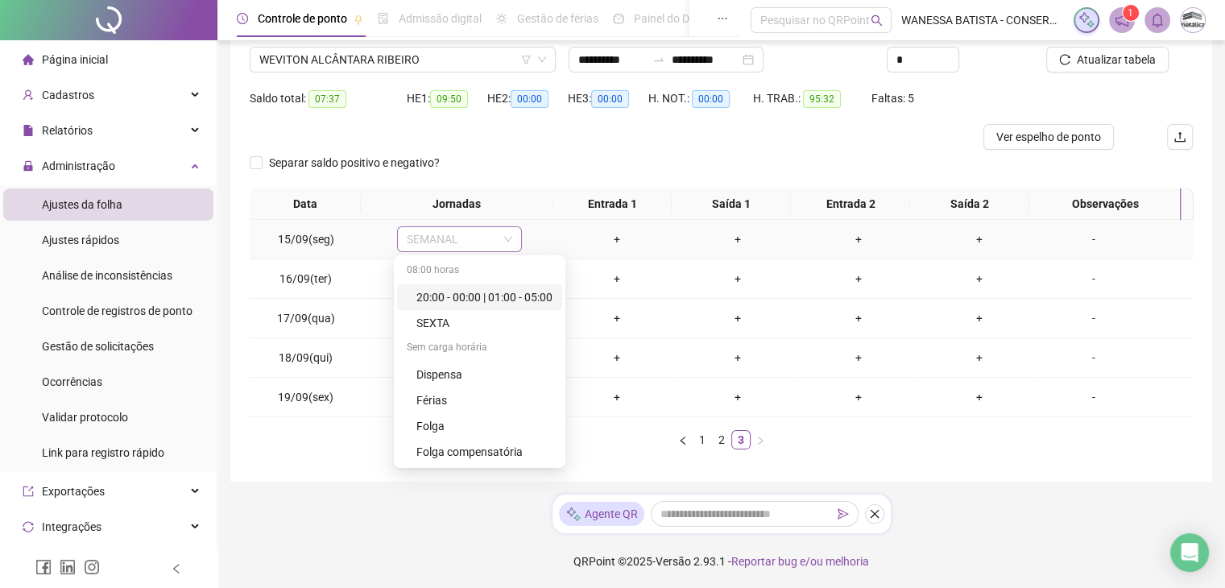
click at [464, 245] on span "SEMANAL" at bounding box center [460, 239] width 106 height 24
click at [441, 420] on div "Folga" at bounding box center [485, 426] width 136 height 18
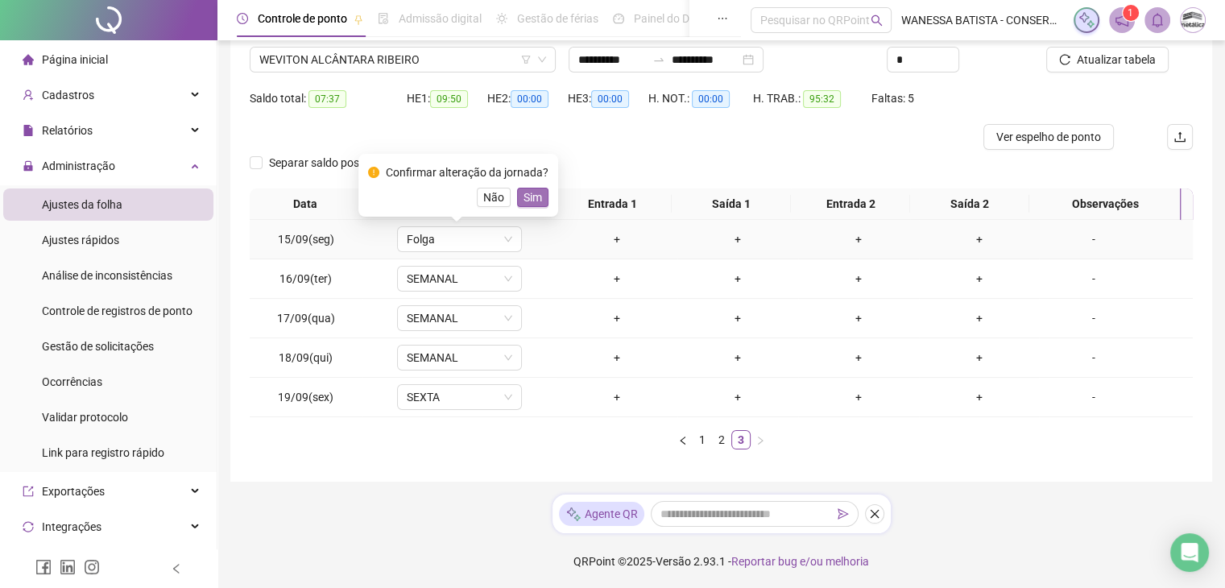
click at [532, 200] on span "Sim" at bounding box center [533, 198] width 19 height 18
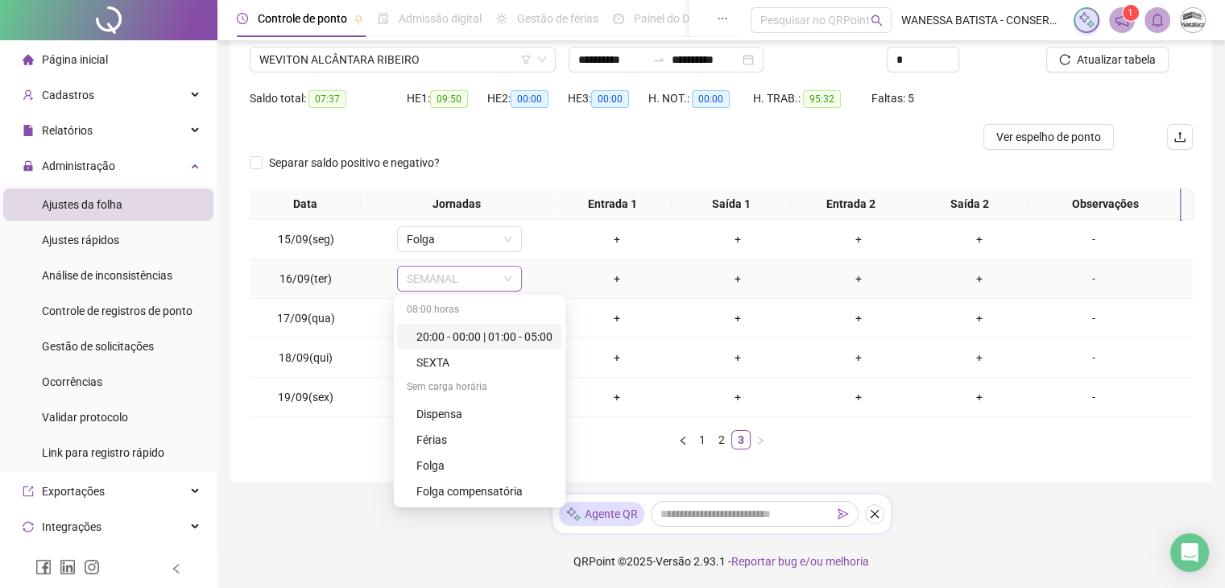
click at [471, 268] on span "SEMANAL" at bounding box center [460, 279] width 106 height 24
click at [438, 466] on div "Folga" at bounding box center [485, 466] width 136 height 18
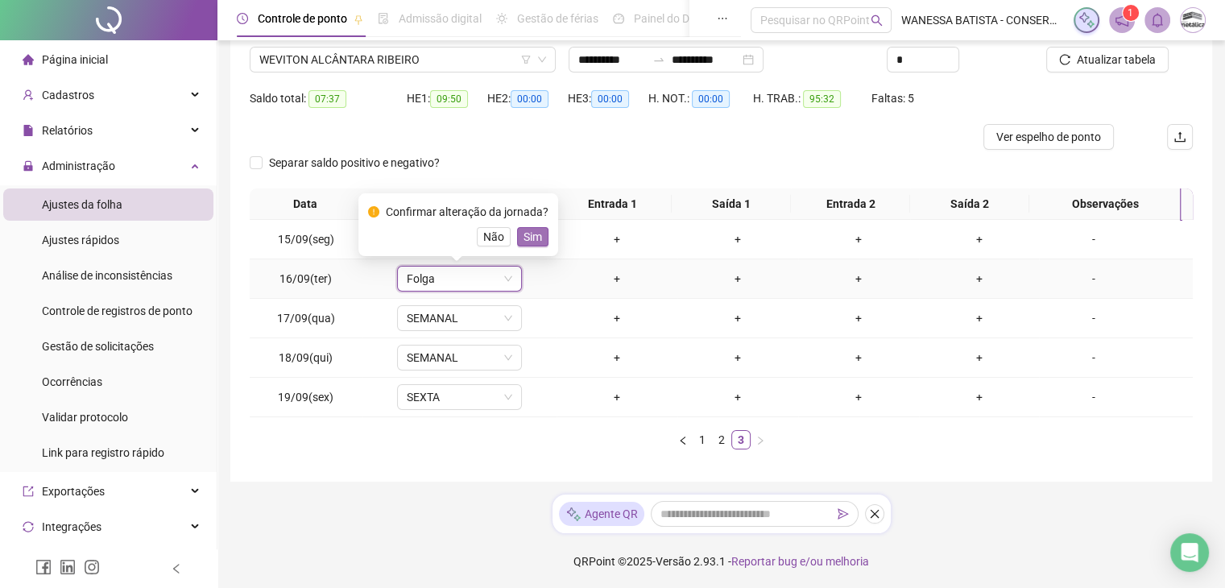
click at [528, 238] on span "Sim" at bounding box center [533, 237] width 19 height 18
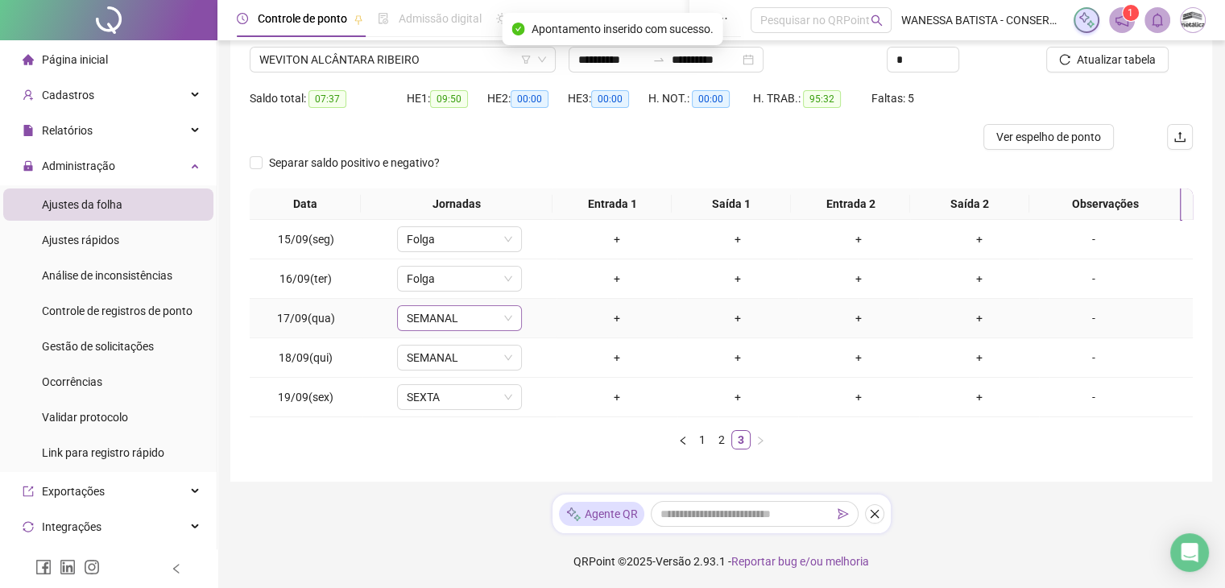
click at [488, 313] on span "SEMANAL" at bounding box center [460, 318] width 106 height 24
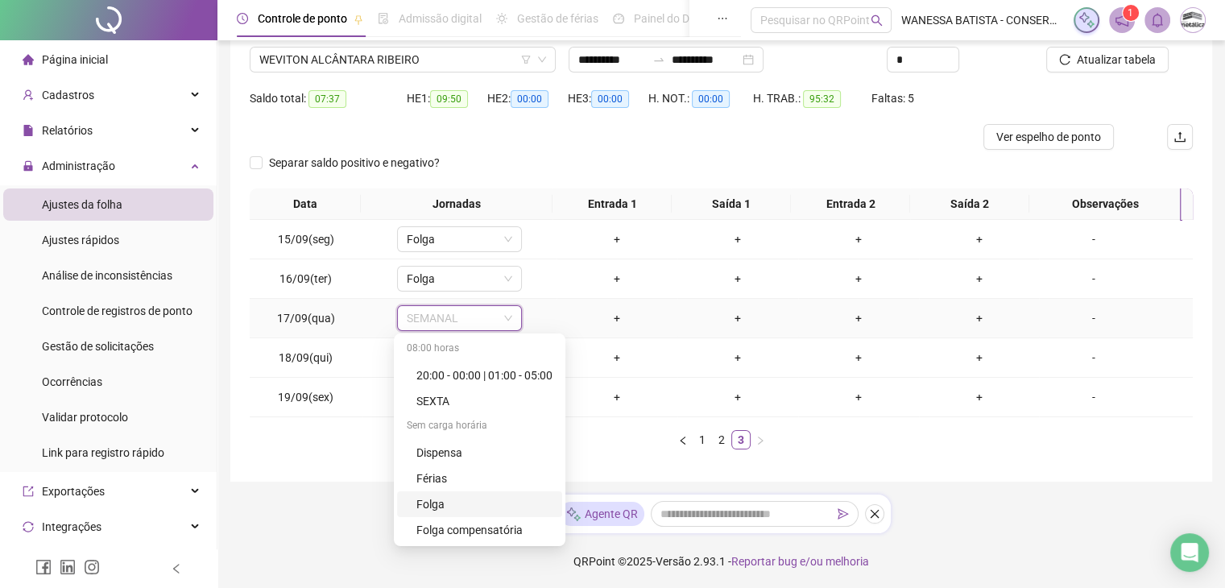
click at [450, 509] on div "Folga" at bounding box center [485, 504] width 136 height 18
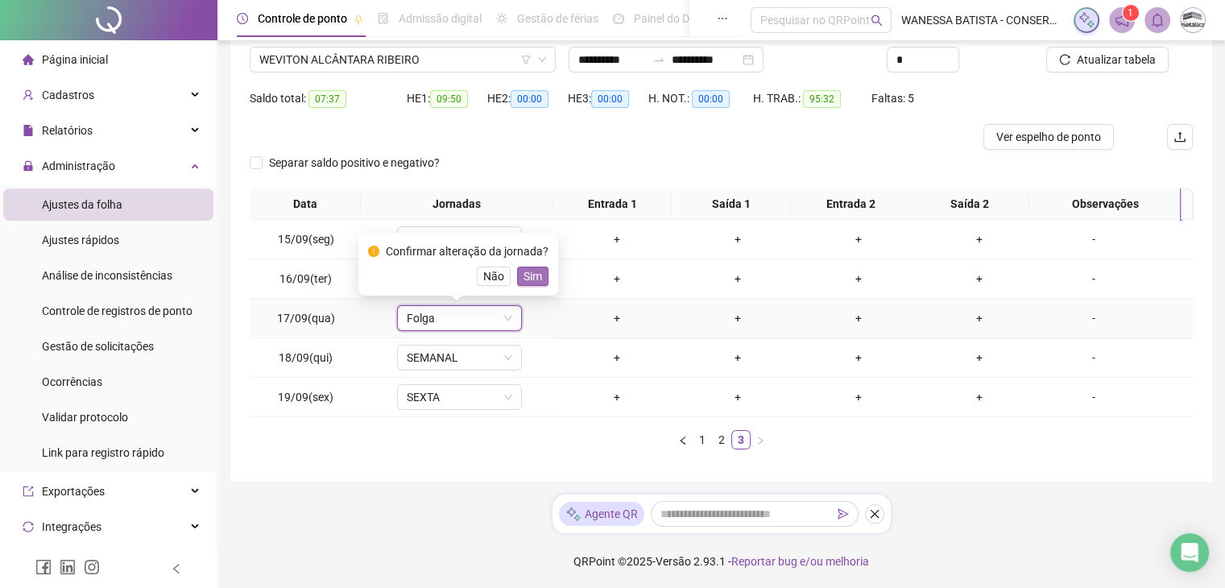
click at [533, 270] on span "Sim" at bounding box center [533, 276] width 19 height 18
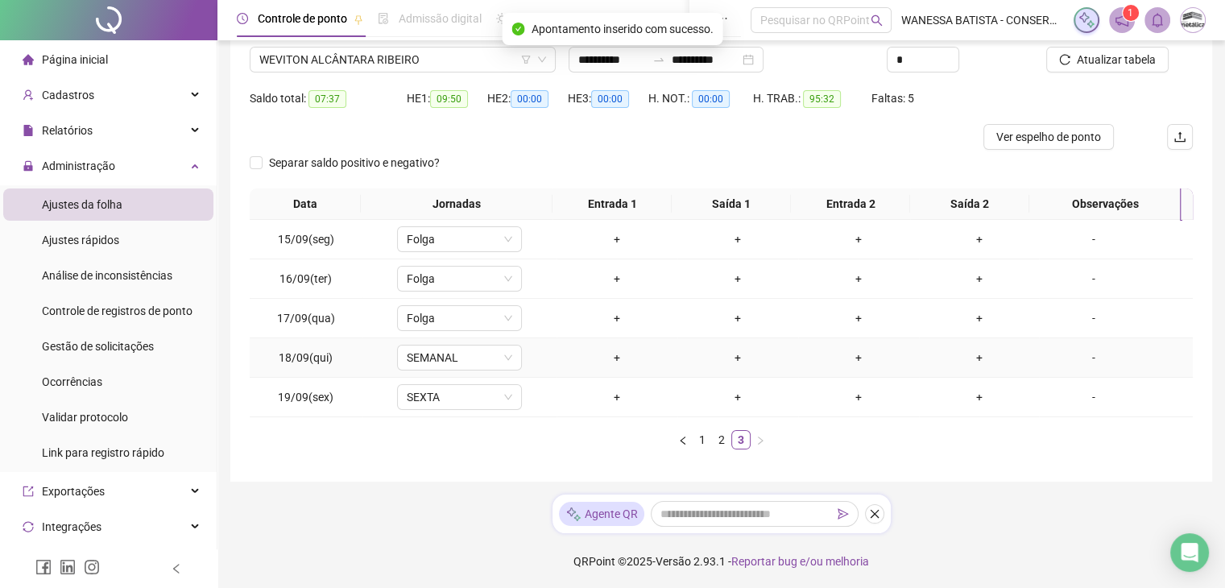
click at [481, 371] on td "SEMANAL" at bounding box center [460, 357] width 194 height 39
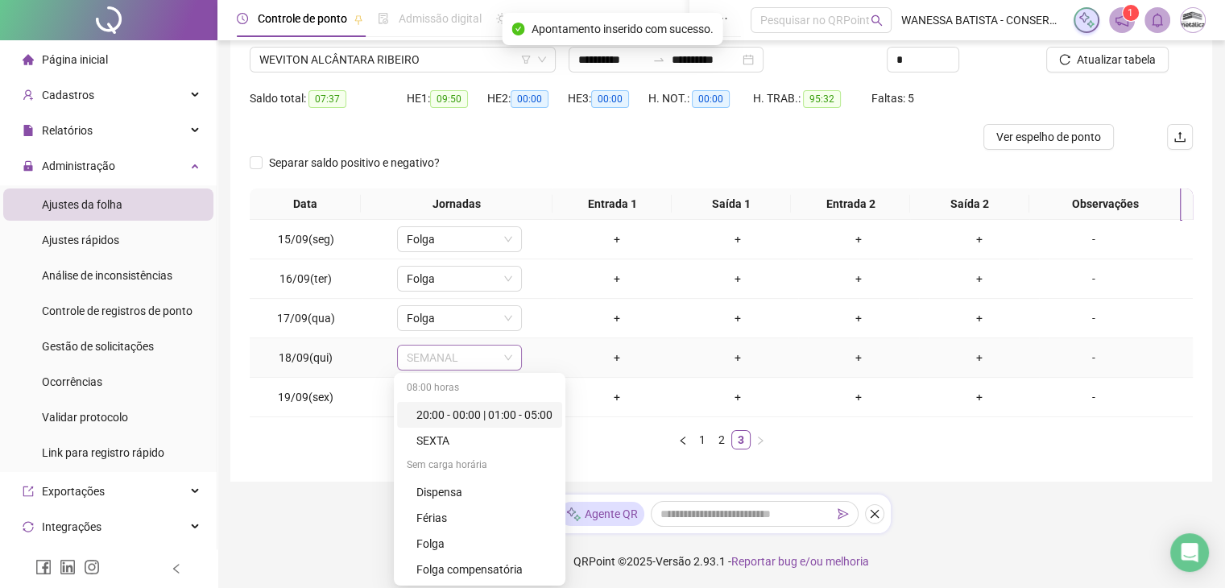
click at [483, 358] on span "SEMANAL" at bounding box center [460, 358] width 106 height 24
click at [457, 541] on div "Folga" at bounding box center [485, 544] width 136 height 18
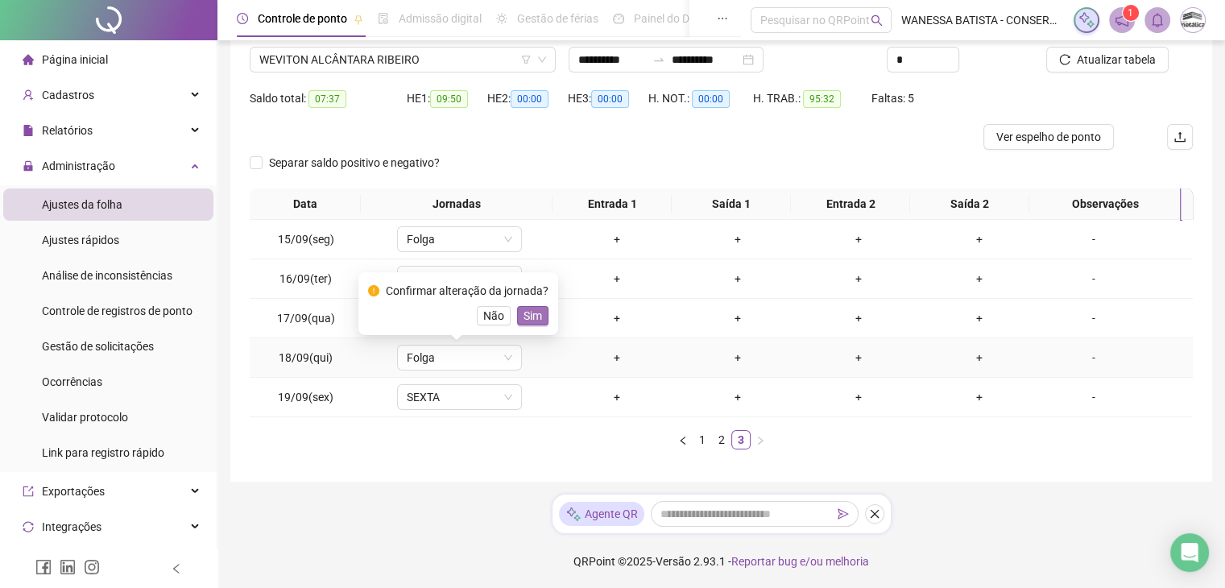
click at [533, 313] on span "Sim" at bounding box center [533, 316] width 19 height 18
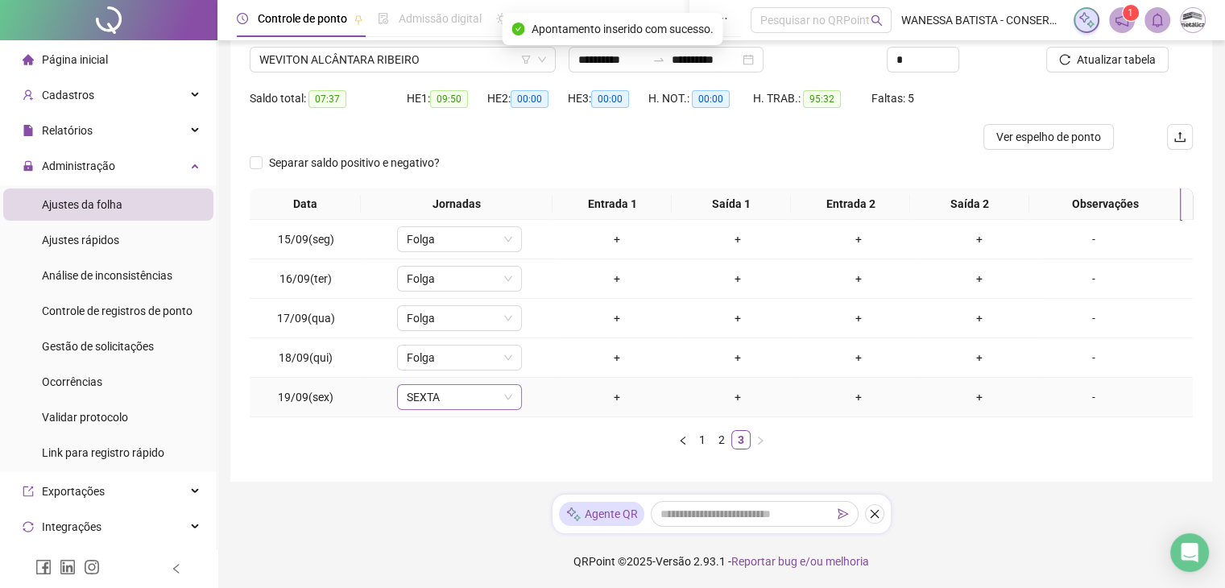
click at [483, 398] on span "SEXTA" at bounding box center [460, 397] width 106 height 24
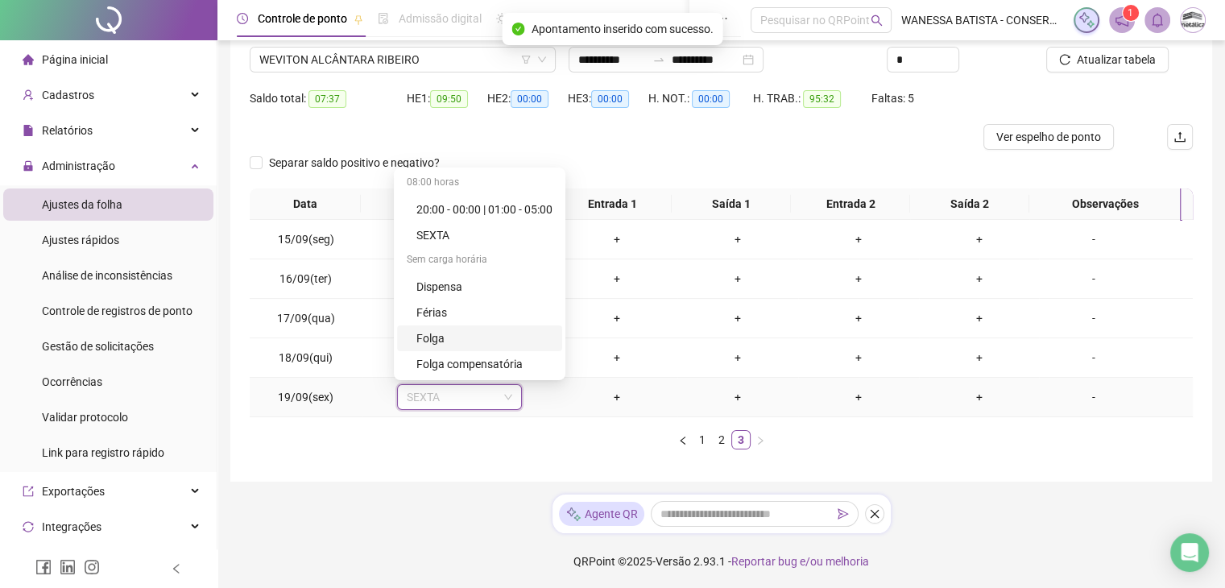
click at [491, 336] on div "Folga" at bounding box center [485, 339] width 136 height 18
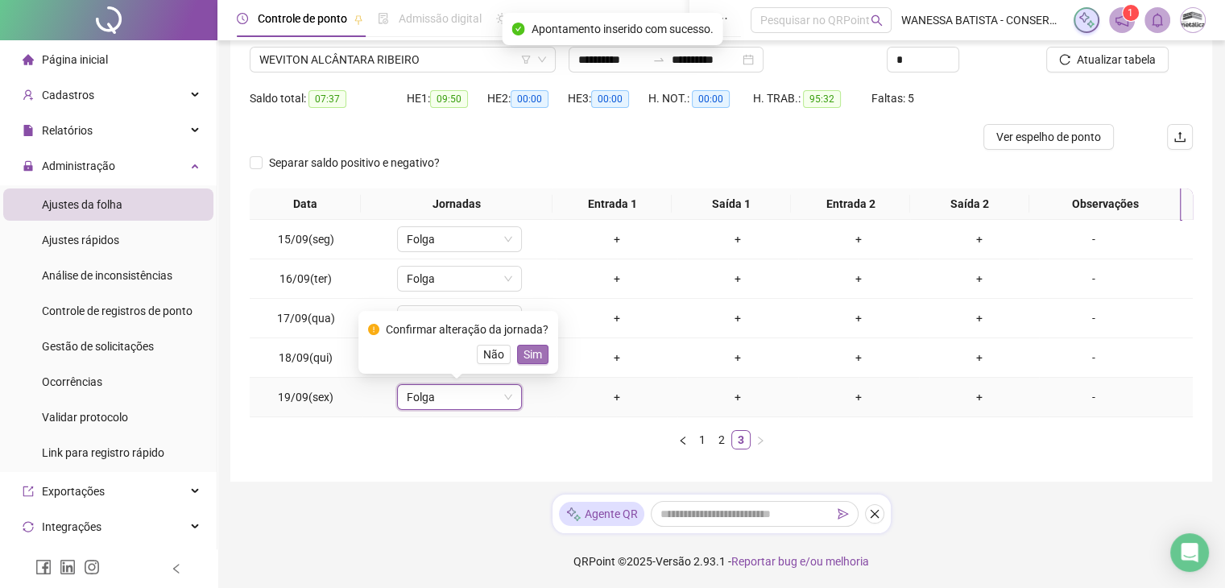
click at [537, 354] on span "Sim" at bounding box center [533, 355] width 19 height 18
